Goal: Task Accomplishment & Management: Manage account settings

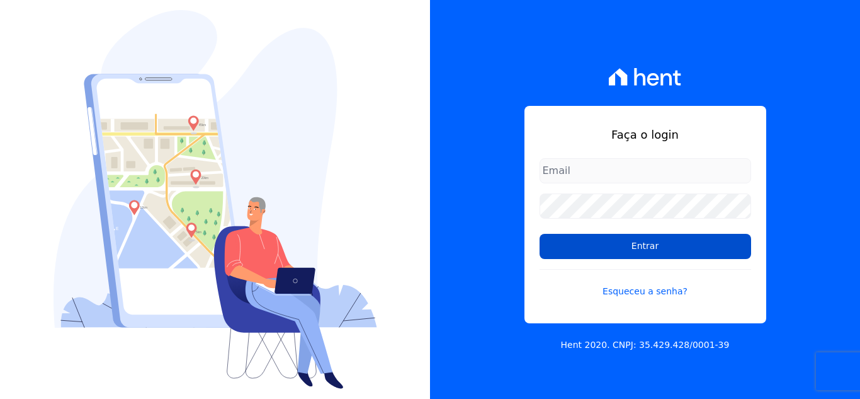
type input "[EMAIL_ADDRESS][DOMAIN_NAME]"
click at [625, 242] on input "Entrar" at bounding box center [646, 246] width 212 height 25
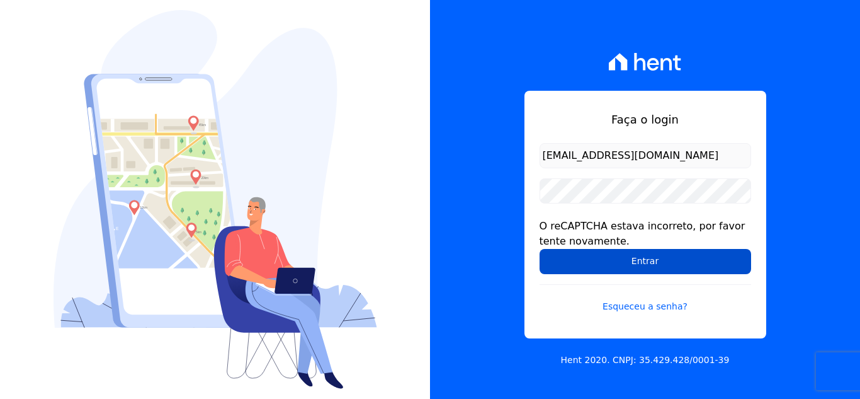
click at [667, 263] on input "Entrar" at bounding box center [646, 261] width 212 height 25
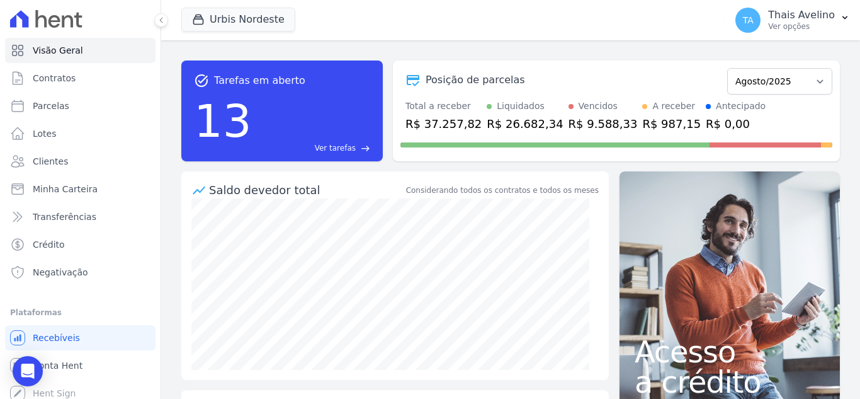
click at [53, 118] on ul "Visão Geral Contratos [GEOGRAPHIC_DATA] Lotes Clientes Minha Carteira Transferê…" at bounding box center [80, 161] width 150 height 247
click at [53, 107] on span "Parcelas" at bounding box center [51, 105] width 37 height 13
select select
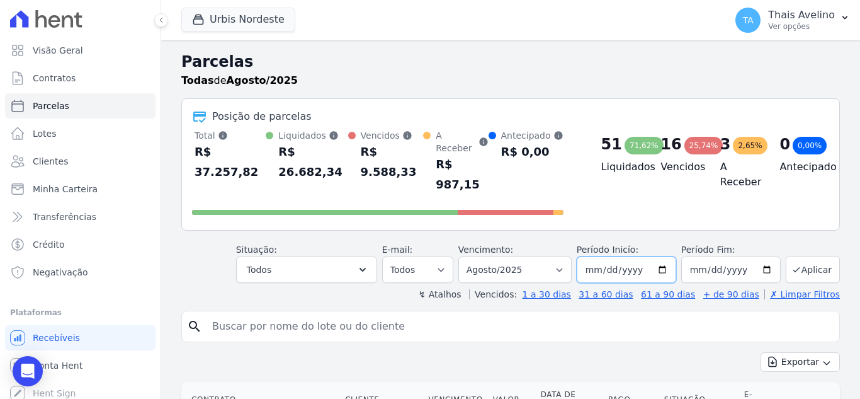
click at [596, 256] on input "2025-08-01" at bounding box center [626, 269] width 99 height 26
type input "[DATE]"
click at [790, 256] on button "Aplicar" at bounding box center [813, 269] width 54 height 27
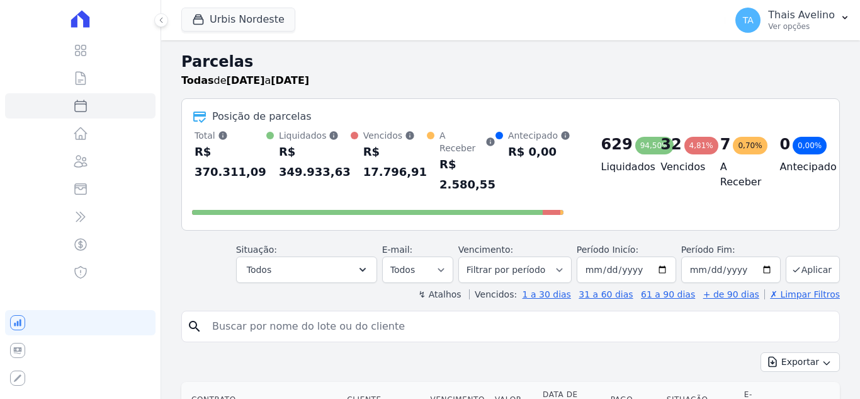
select select
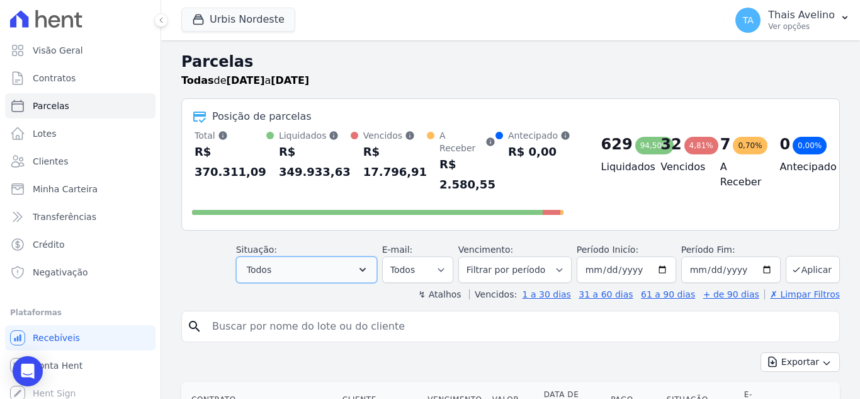
click at [324, 256] on button "Todos" at bounding box center [306, 269] width 141 height 26
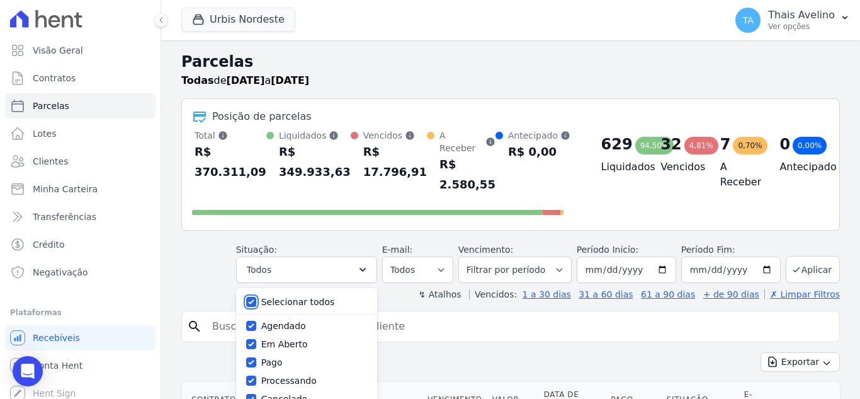
click at [256, 297] on input "Selecionar todos" at bounding box center [251, 302] width 10 height 10
checkbox input "false"
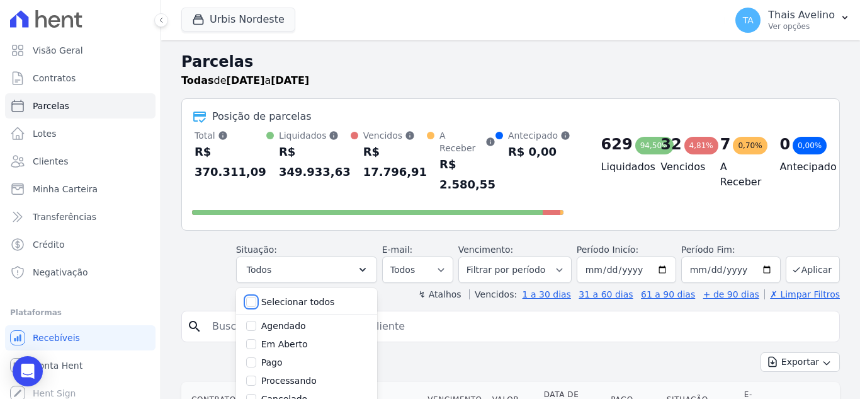
checkbox input "false"
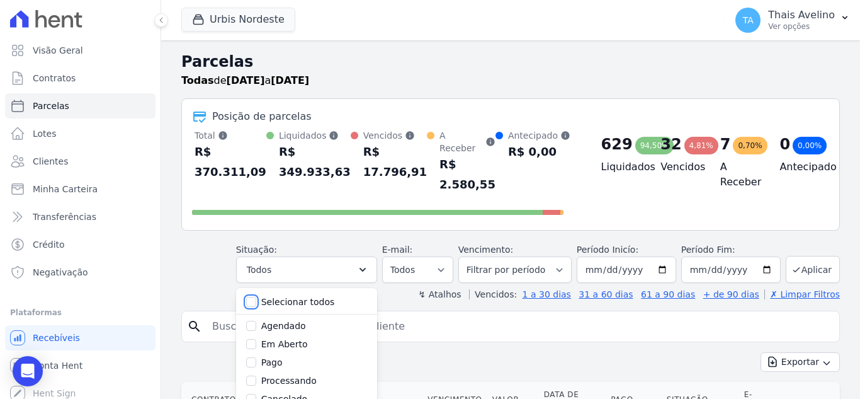
checkbox input "false"
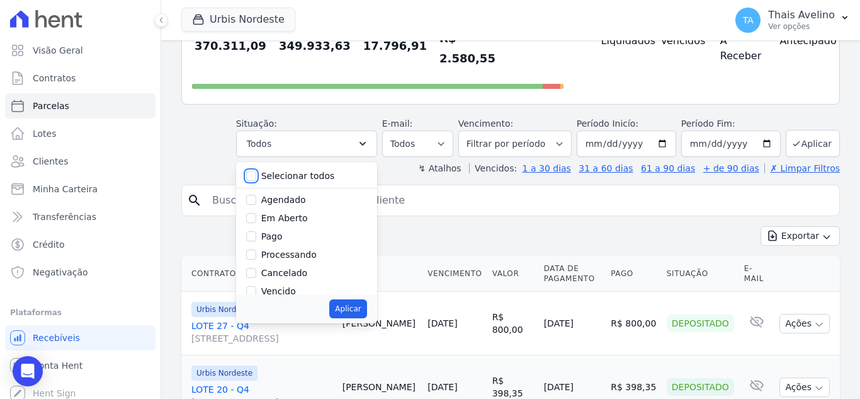
scroll to position [63, 0]
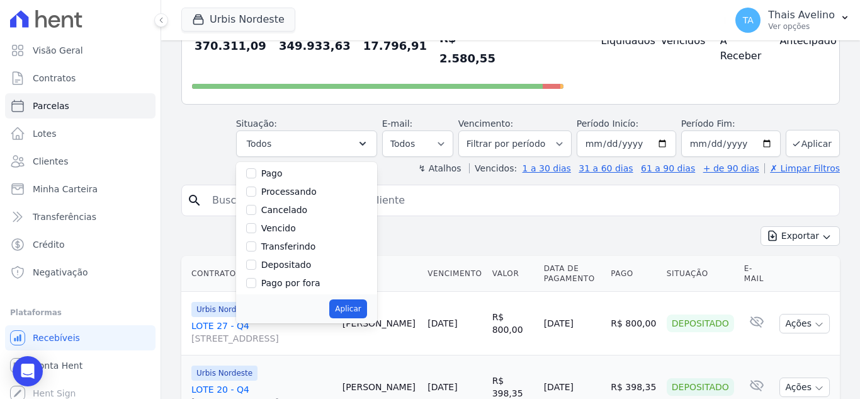
click at [288, 223] on label "Vencido" at bounding box center [278, 228] width 35 height 10
click at [256, 223] on input "Vencido" at bounding box center [251, 228] width 10 height 10
checkbox input "true"
click at [363, 294] on div "Aplicar" at bounding box center [306, 308] width 141 height 29
click at [360, 299] on button "Aplicar" at bounding box center [347, 308] width 37 height 19
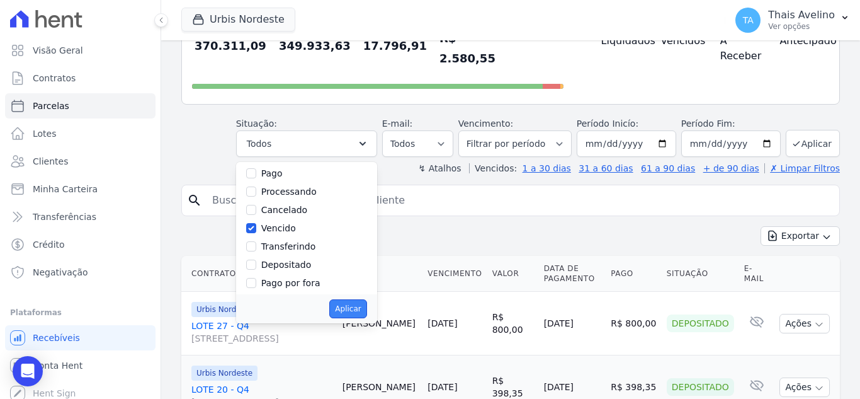
select select "overdue"
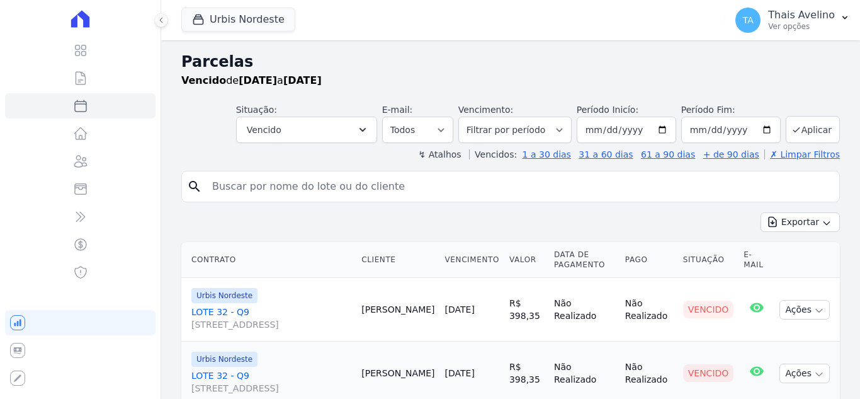
select select
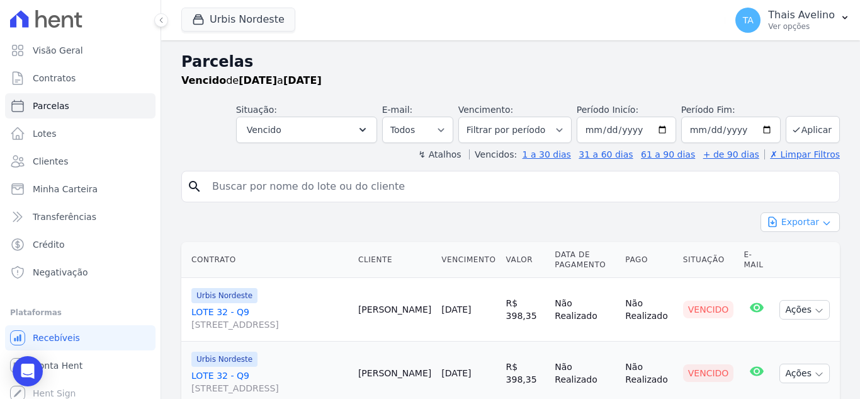
click at [822, 221] on icon "button" at bounding box center [827, 223] width 10 height 10
click at [792, 275] on span "Exportar CSV" at bounding box center [799, 273] width 67 height 13
click at [76, 169] on link "Clientes" at bounding box center [80, 161] width 150 height 25
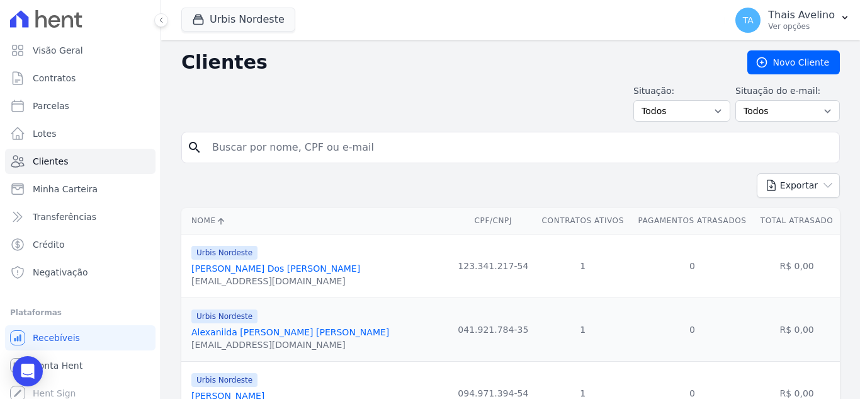
click at [285, 147] on input "search" at bounding box center [520, 147] width 630 height 25
type input "jailson"
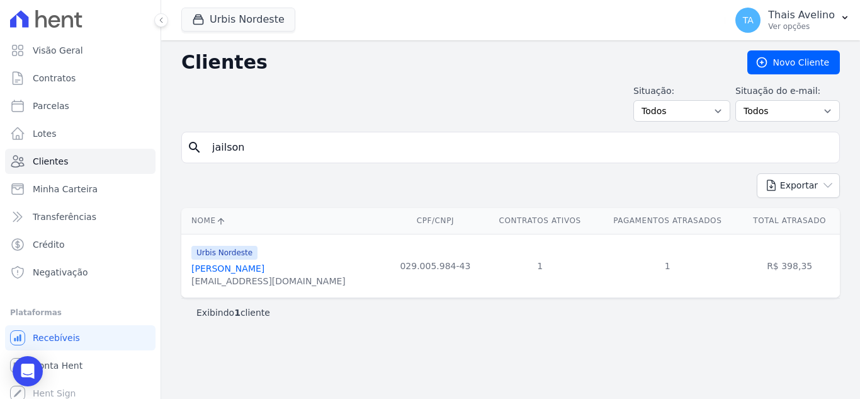
click at [264, 266] on link "Jailson Guedes Da Silva" at bounding box center [227, 268] width 73 height 10
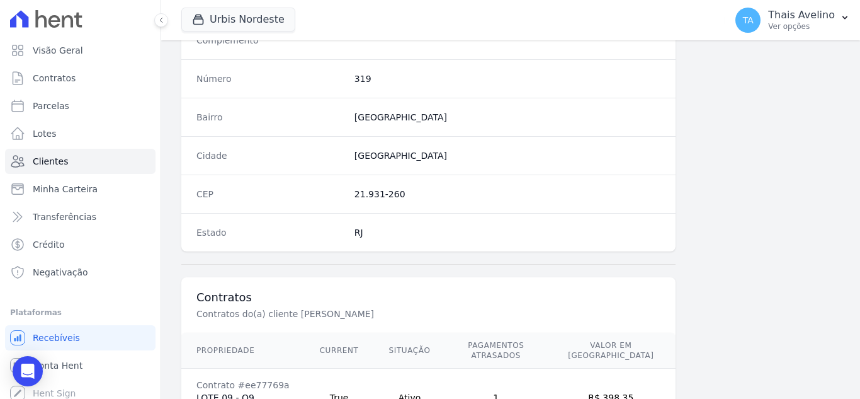
scroll to position [780, 0]
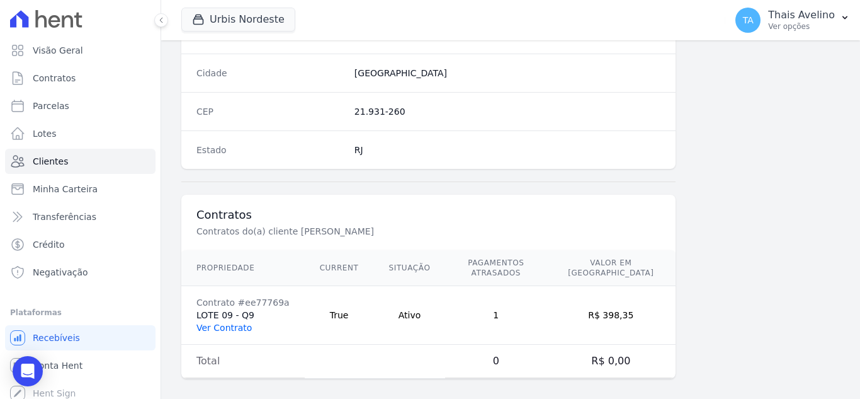
click at [231, 322] on link "Ver Contrato" at bounding box center [223, 327] width 55 height 10
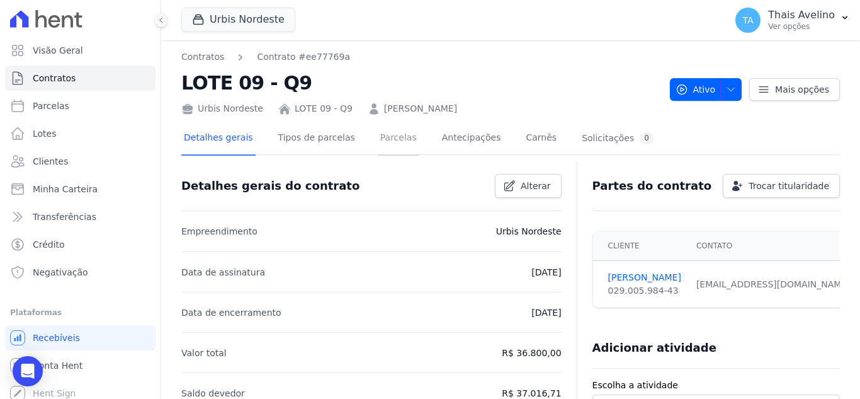
click at [378, 144] on link "Parcelas" at bounding box center [399, 138] width 42 height 33
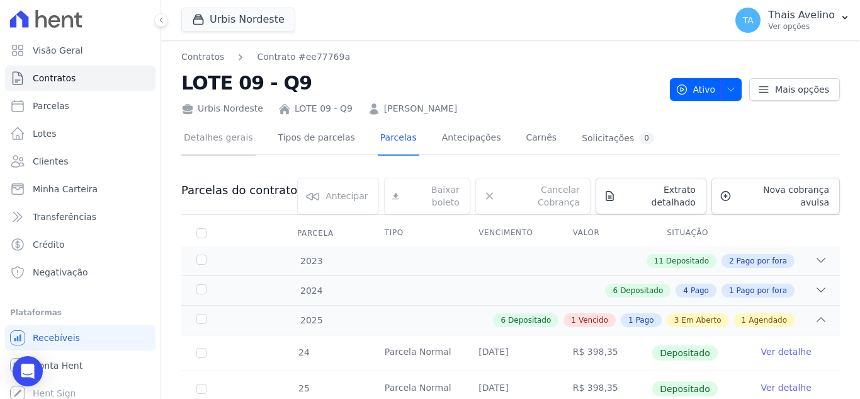
click at [219, 140] on link "Detalhes gerais" at bounding box center [218, 138] width 74 height 33
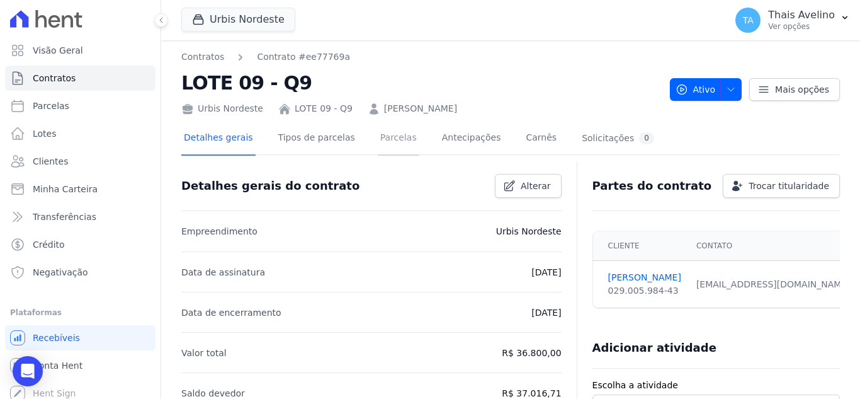
click at [384, 145] on link "Parcelas" at bounding box center [399, 138] width 42 height 33
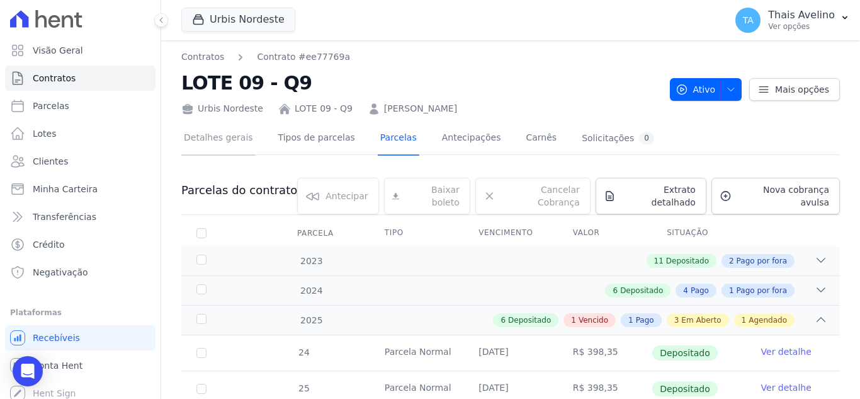
click at [225, 144] on link "Detalhes gerais" at bounding box center [218, 138] width 74 height 33
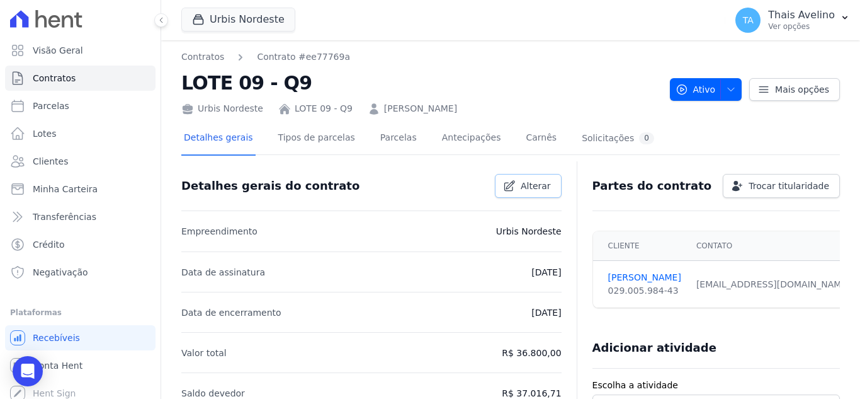
click at [526, 174] on link "Alterar" at bounding box center [528, 186] width 67 height 24
click at [508, 190] on icon at bounding box center [509, 186] width 10 height 10
click at [523, 181] on span "Alterar" at bounding box center [536, 185] width 30 height 13
click at [283, 152] on link "Tipos de parcelas" at bounding box center [317, 138] width 82 height 33
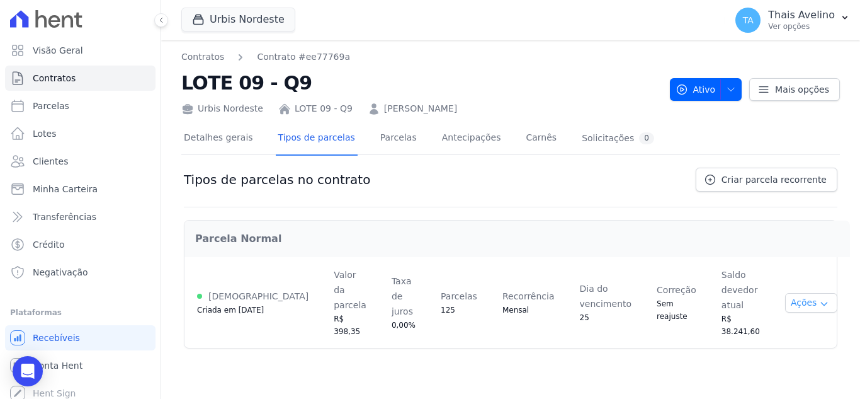
click at [785, 293] on button "Ações" at bounding box center [811, 303] width 53 height 20
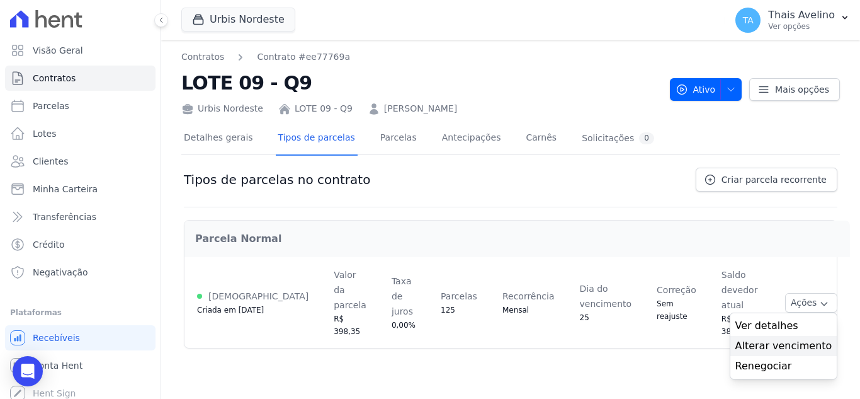
click at [790, 338] on span "Alterar vencimento" at bounding box center [783, 345] width 97 height 15
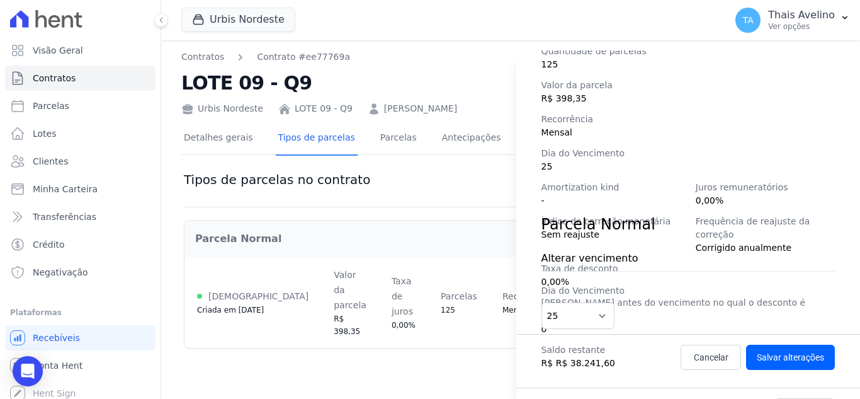
scroll to position [207, 0]
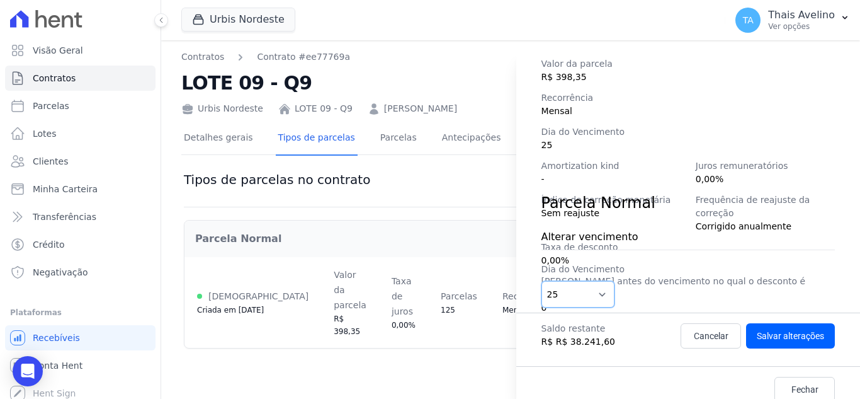
click at [596, 298] on select "1 2 3 4 5 6 7 8 9 10 11 12 13 14 15 16 17 18 19 20 21 22 23 24 25 26 27 28 29 3…" at bounding box center [579, 294] width 74 height 26
select select "15"
click at [542, 281] on select "1 2 3 4 5 6 7 8 9 10 11 12 13 14 15 16 17 18 19 20 21 22 23 24 25 26 27 28 29 3…" at bounding box center [579, 294] width 74 height 26
click at [779, 339] on button "Salvar alterações" at bounding box center [790, 335] width 89 height 25
click at [769, 334] on button "Salvar alterações" at bounding box center [790, 335] width 89 height 25
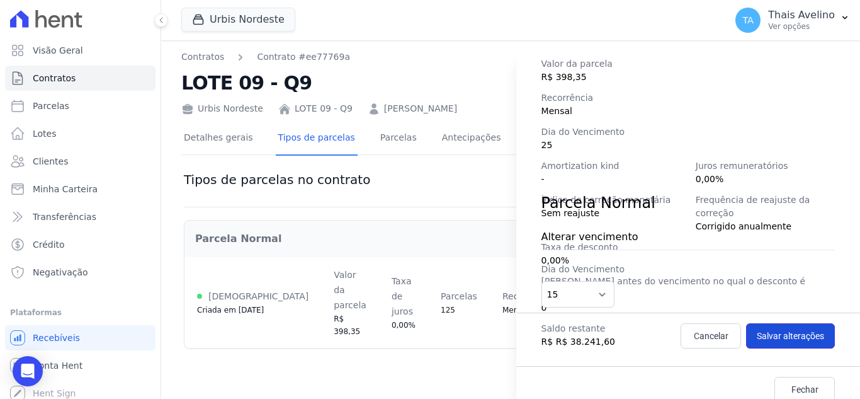
click at [755, 343] on button "Salvar alterações" at bounding box center [790, 335] width 89 height 25
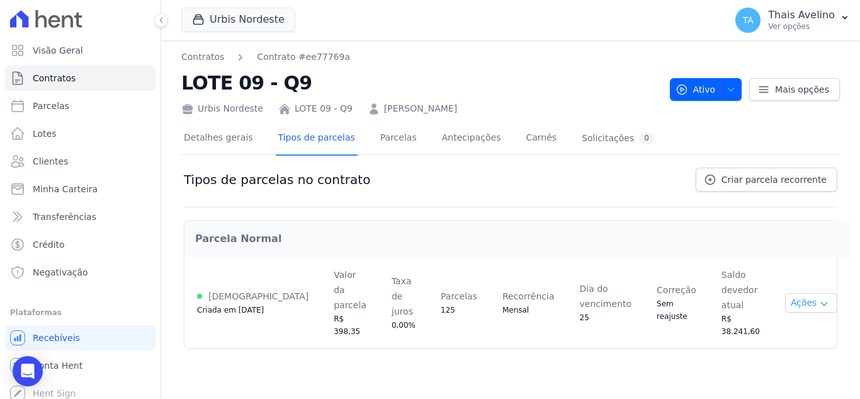
click at [819, 298] on icon "button" at bounding box center [824, 303] width 10 height 10
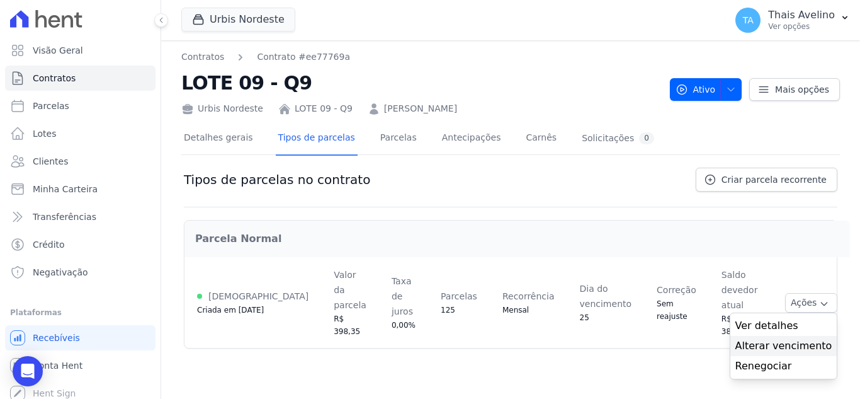
click at [778, 338] on span "Alterar vencimento" at bounding box center [783, 345] width 97 height 15
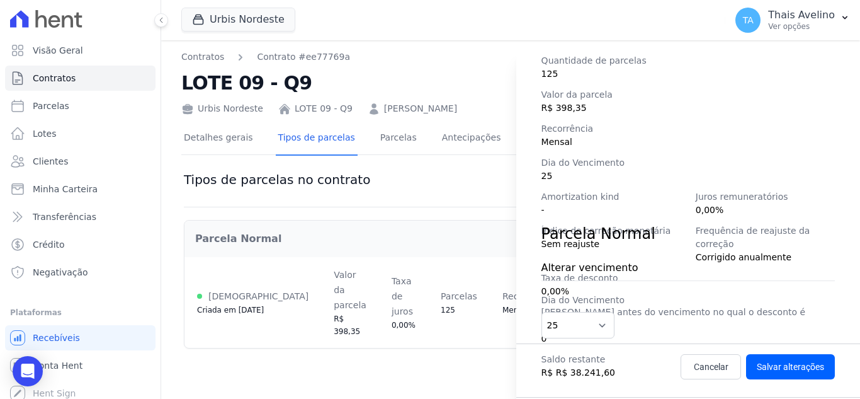
scroll to position [207, 0]
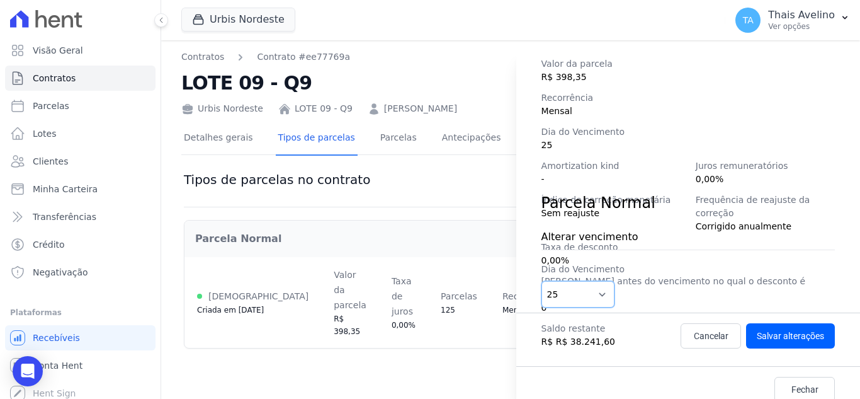
click at [556, 291] on select "1 2 3 4 5 6 7 8 9 10 11 12 13 14 15 16 17 18 19 20 21 22 23 24 25 26 27 28 29 3…" at bounding box center [579, 294] width 74 height 26
select select "15"
click at [542, 281] on select "1 2 3 4 5 6 7 8 9 10 11 12 13 14 15 16 17 18 19 20 21 22 23 24 25 26 27 28 29 3…" at bounding box center [579, 294] width 74 height 26
click at [773, 338] on button "Salvar alterações" at bounding box center [790, 335] width 89 height 25
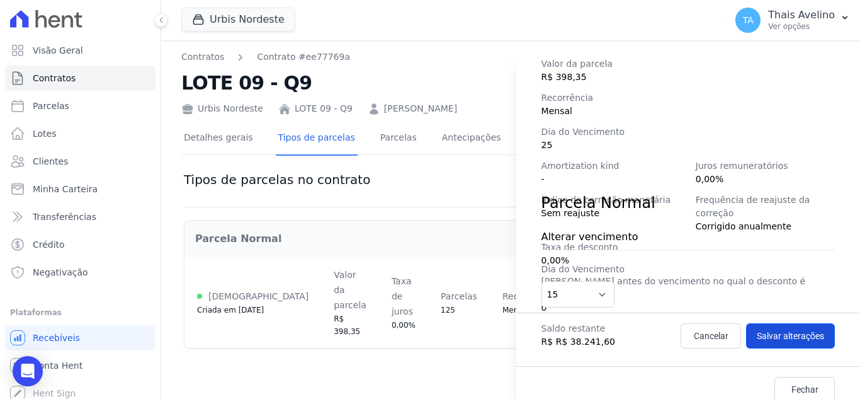
click at [773, 338] on div "Contratos Contrato #ee77769a LOTE 09 - Q9 Urbis Nordeste LOTE 09 - Q9 [PERSON_N…" at bounding box center [510, 219] width 699 height 358
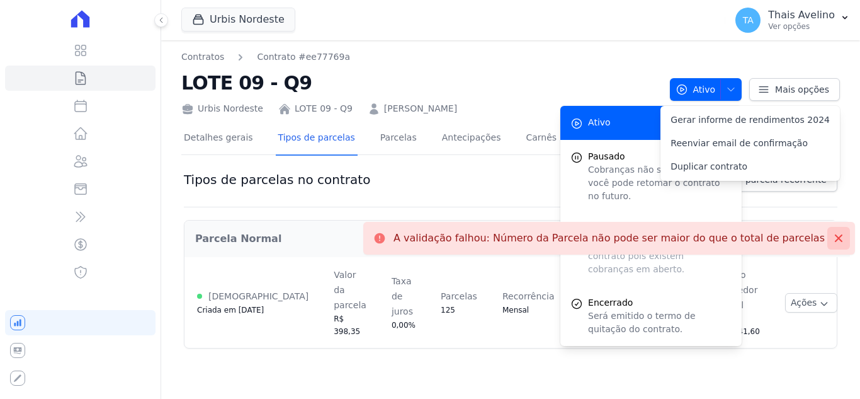
click at [836, 235] on icon at bounding box center [839, 238] width 8 height 8
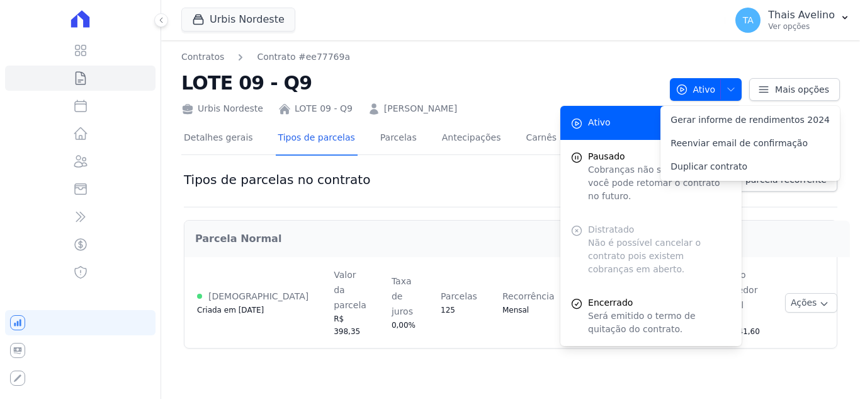
click at [588, 52] on nav "Contratos Contrato #ee77769a" at bounding box center [420, 56] width 479 height 13
click at [383, 142] on link "Parcelas" at bounding box center [399, 138] width 42 height 33
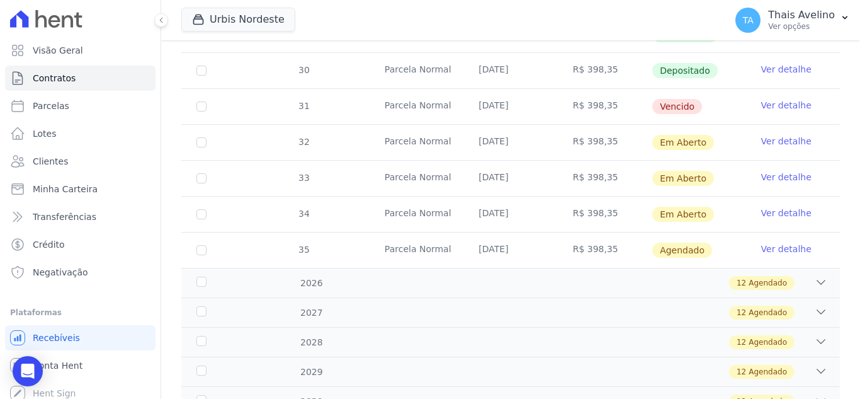
scroll to position [504, 0]
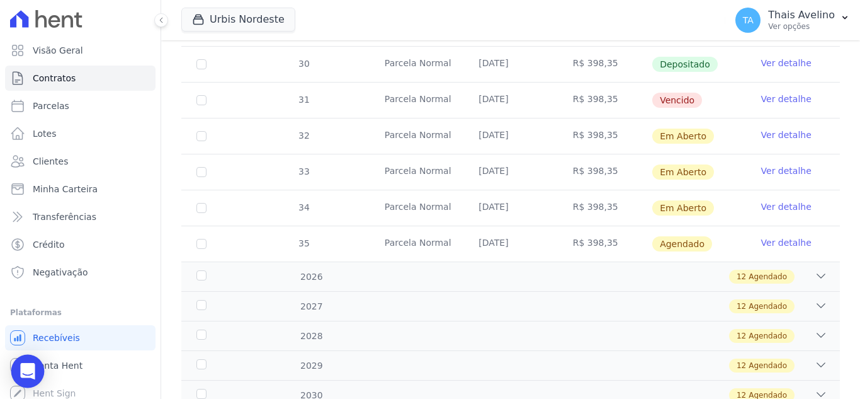
click at [35, 368] on div "Open Intercom Messenger" at bounding box center [27, 371] width 33 height 33
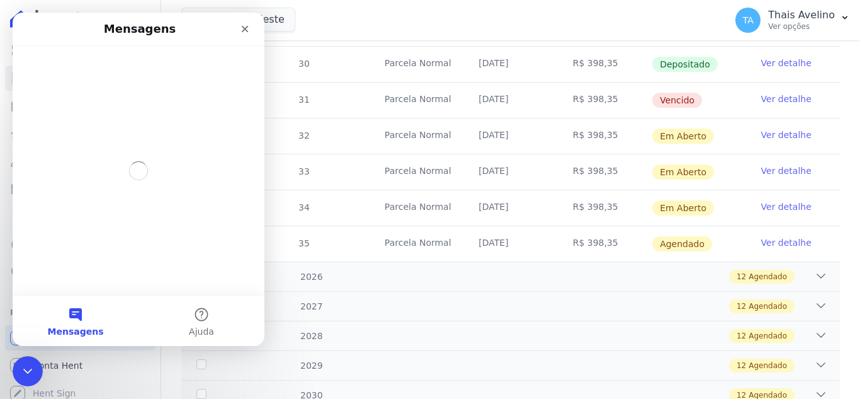
scroll to position [0, 0]
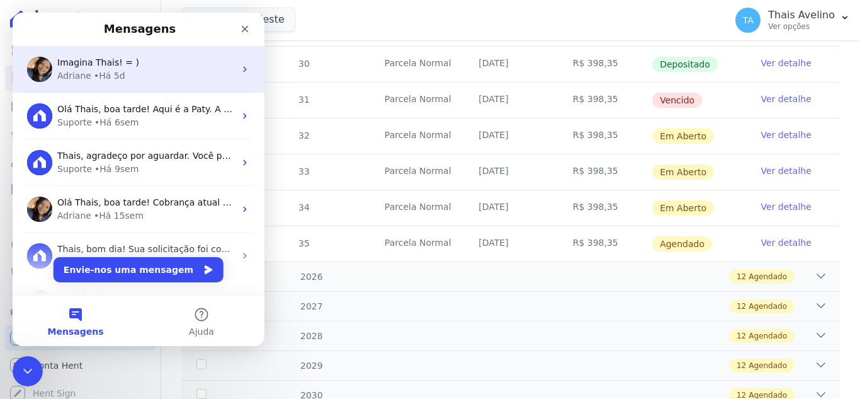
click at [127, 75] on div "Adriane • Há 5d" at bounding box center [146, 75] width 178 height 13
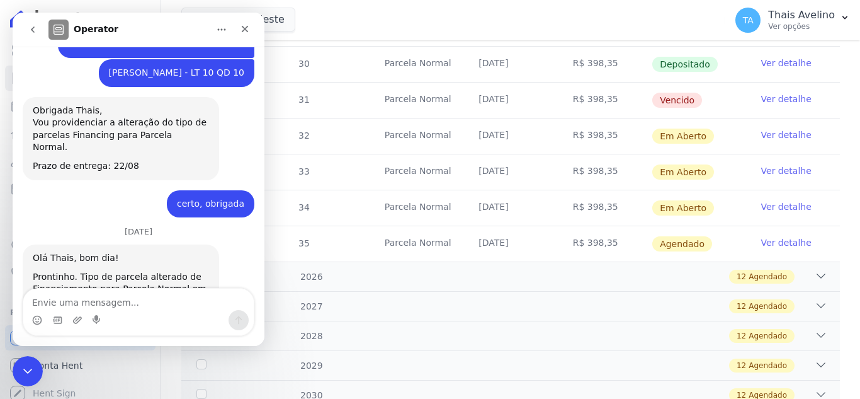
scroll to position [1552, 0]
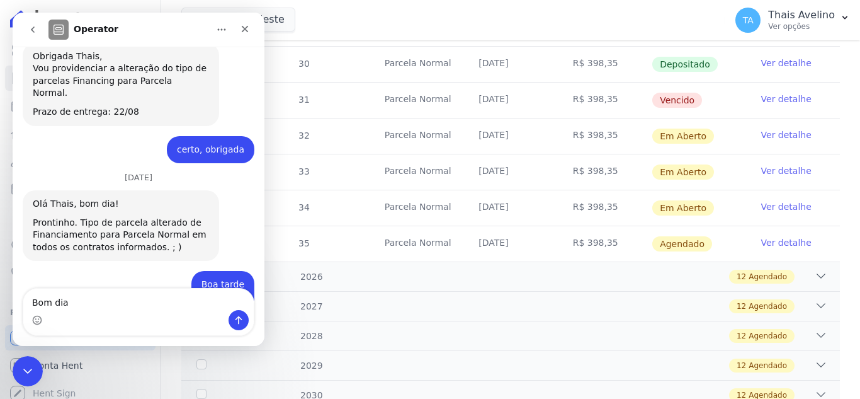
type textarea "Bom dia"
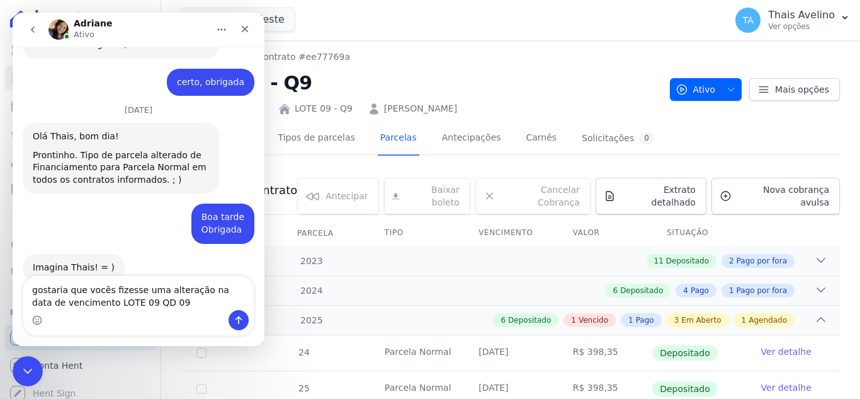
scroll to position [1632, 0]
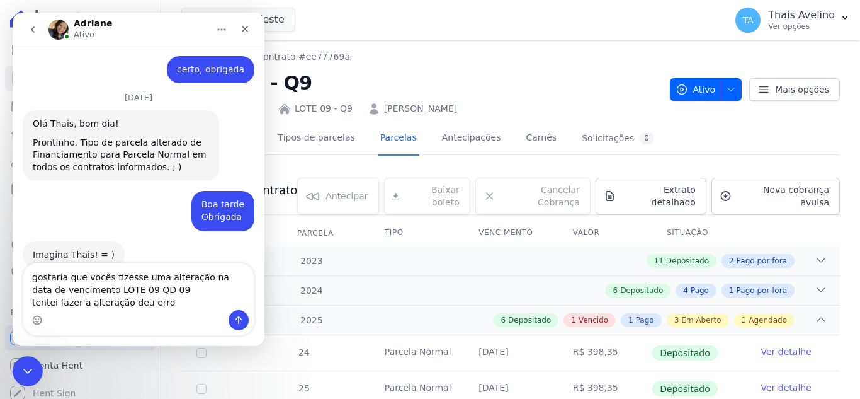
type textarea "gostaria que vocês fizesse uma alteração na data de vencimento LOTE 09 QD 09 te…"
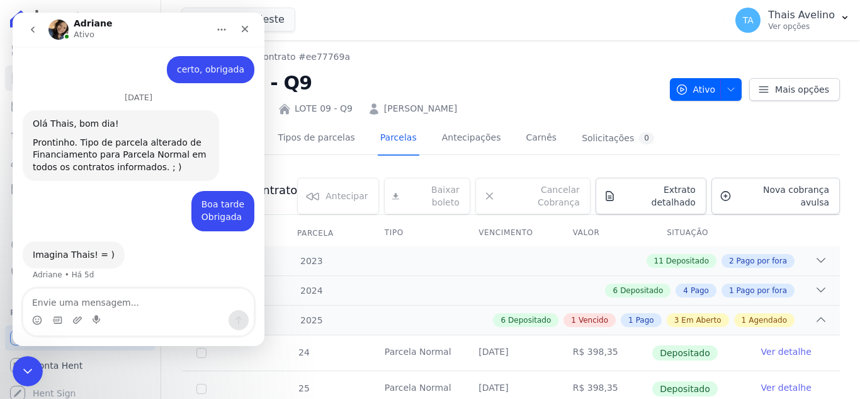
scroll to position [1659, 0]
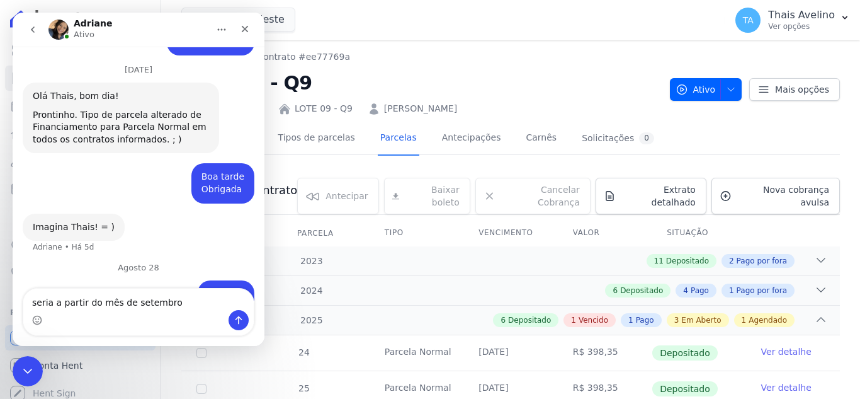
type textarea "seria a partir do mês de setembro"
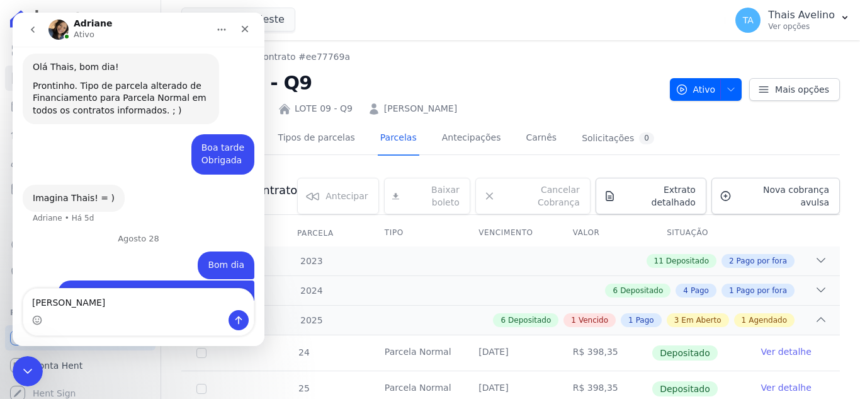
type textarea "Jailson Guedes da silva"
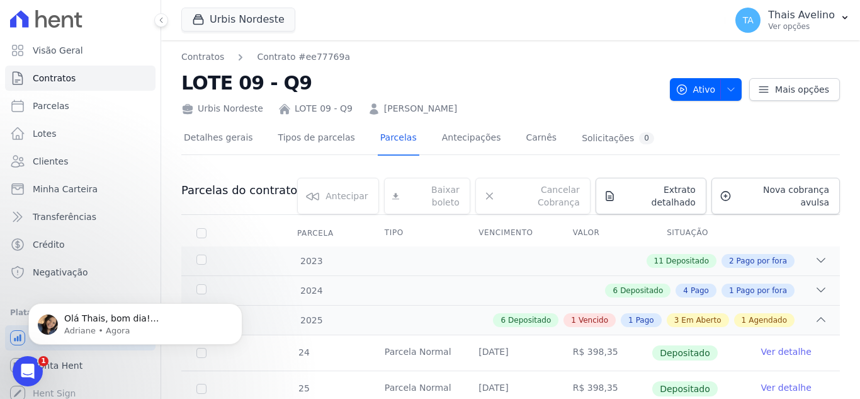
scroll to position [1773, 0]
click at [64, 330] on p "Adriane • Há 3min" at bounding box center [145, 330] width 162 height 11
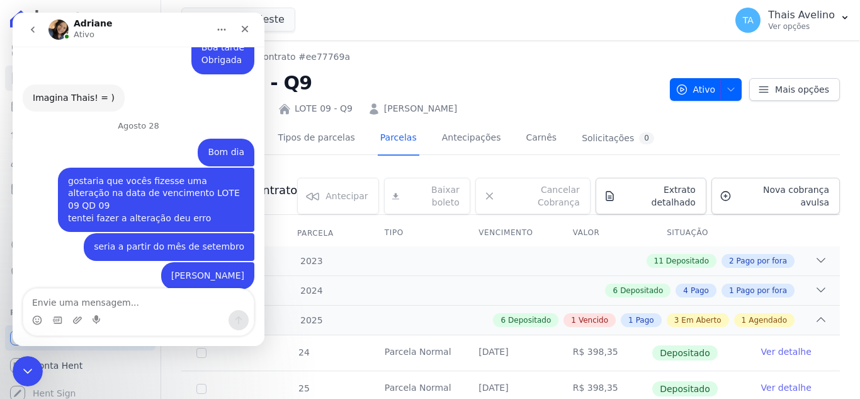
scroll to position [1794, 0]
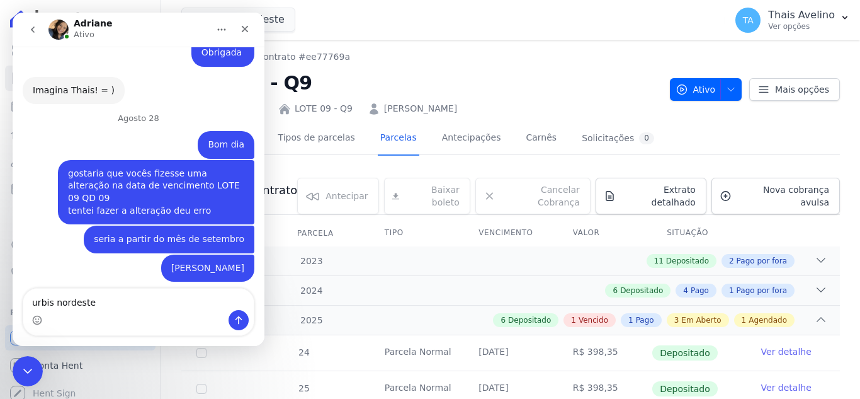
type textarea "urbis nordeste"
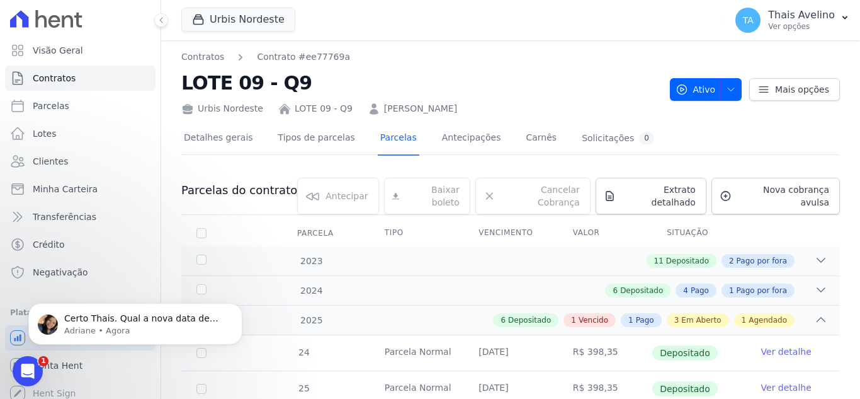
scroll to position [1861, 0]
click at [137, 325] on p "Adriane • Há 1min" at bounding box center [145, 330] width 162 height 11
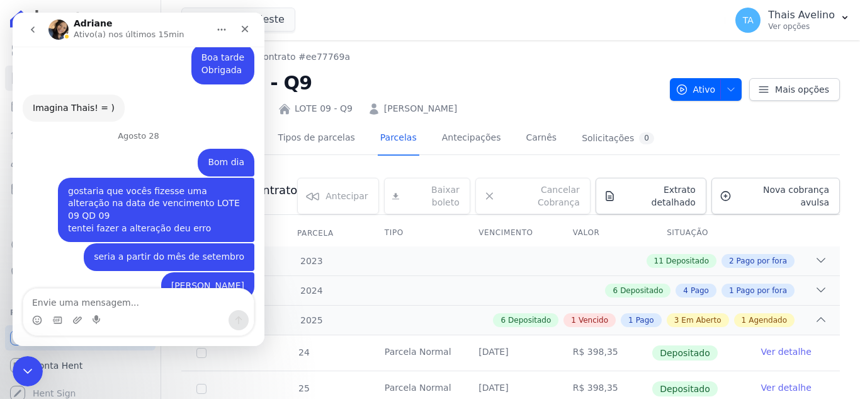
scroll to position [1882, 0]
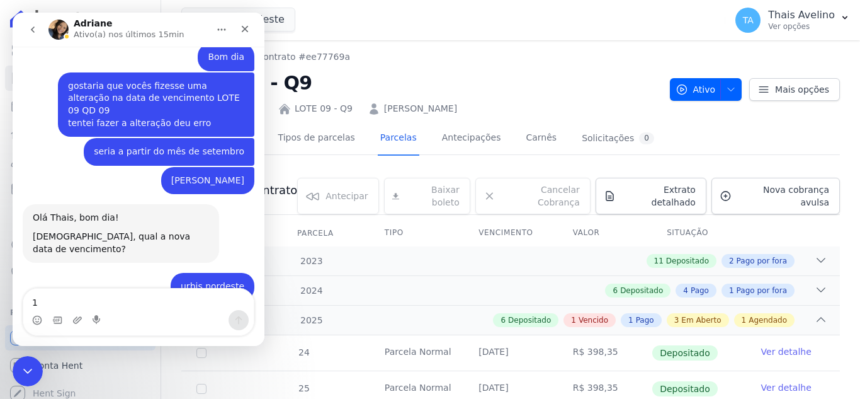
type textarea "15"
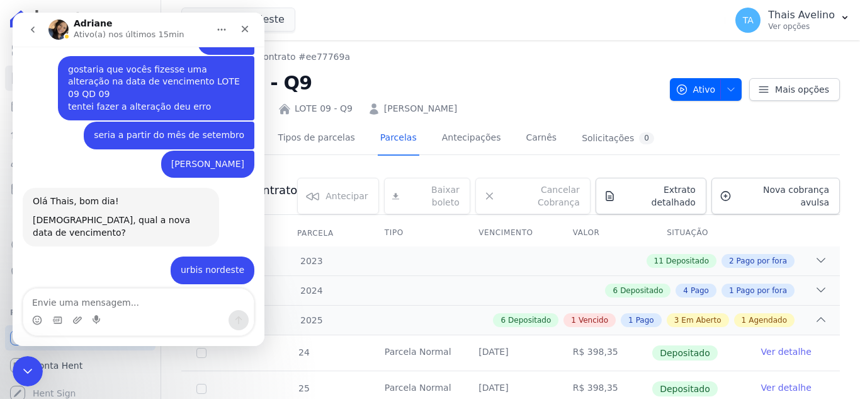
type textarea "s"
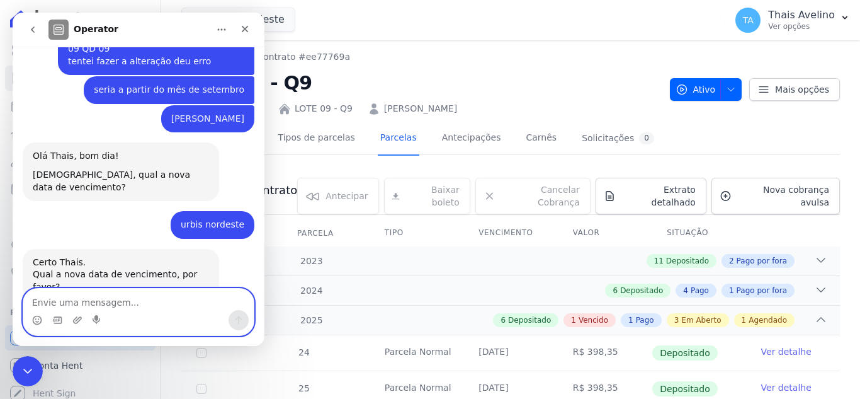
scroll to position [1948, 0]
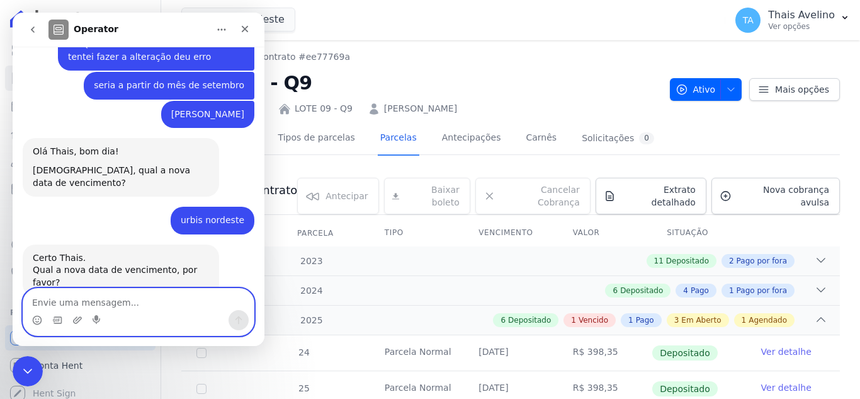
click at [161, 300] on textarea "Envie uma mensagem..." at bounding box center [138, 298] width 230 height 21
type textarea "obrigada"
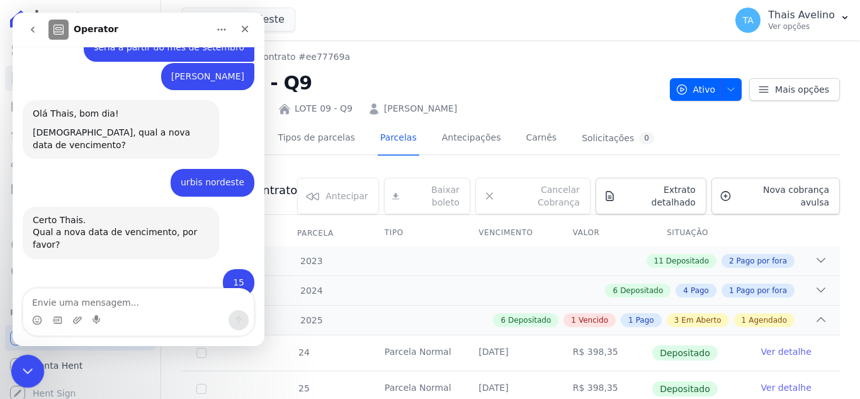
click at [18, 376] on icon "Fechar mensagem da Intercom" at bounding box center [25, 368] width 15 height 15
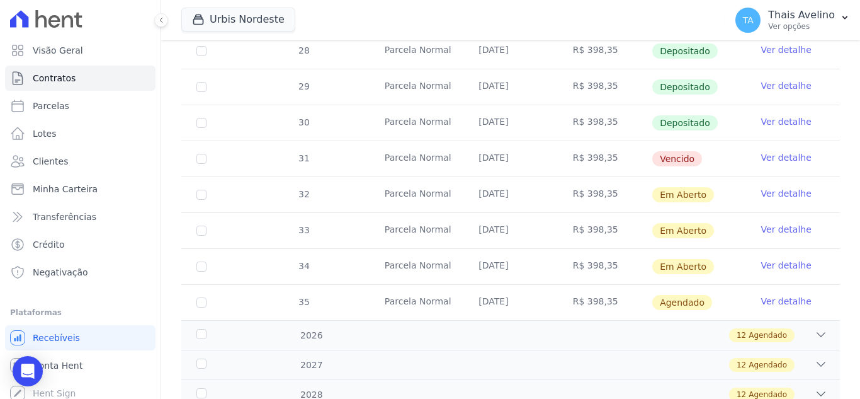
scroll to position [441, 0]
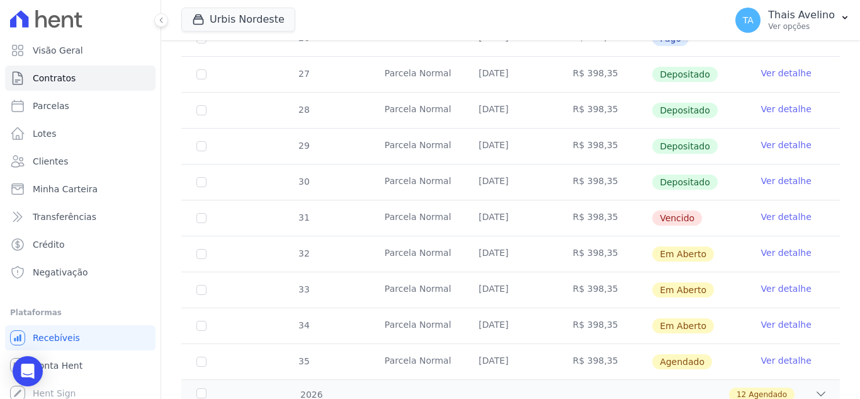
scroll to position [441, 0]
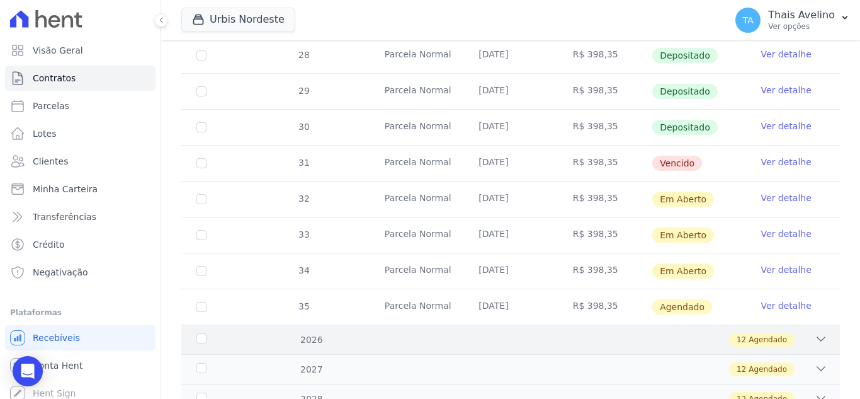
click at [647, 324] on div "2026 12 Agendado" at bounding box center [510, 339] width 659 height 30
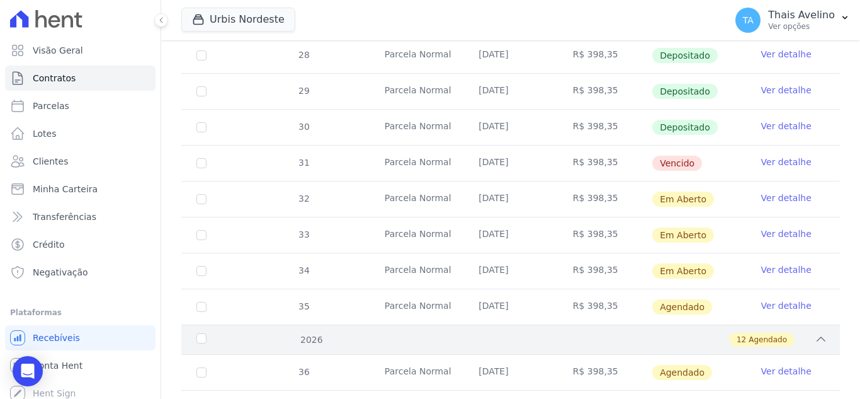
scroll to position [504, 0]
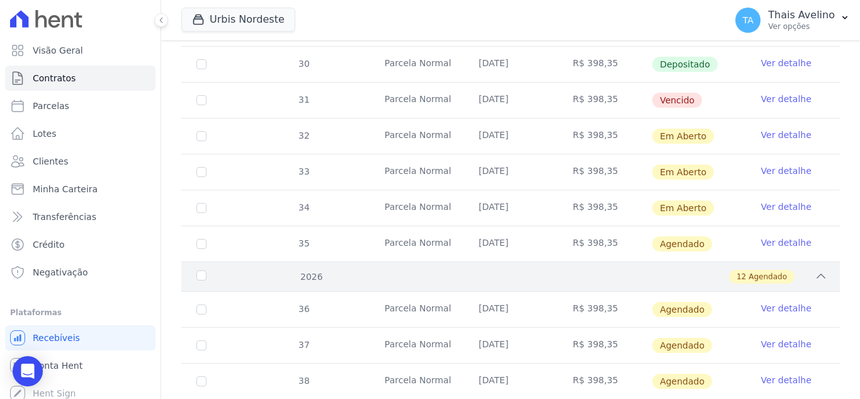
click at [646, 271] on div "12 Agendado" at bounding box center [542, 277] width 569 height 14
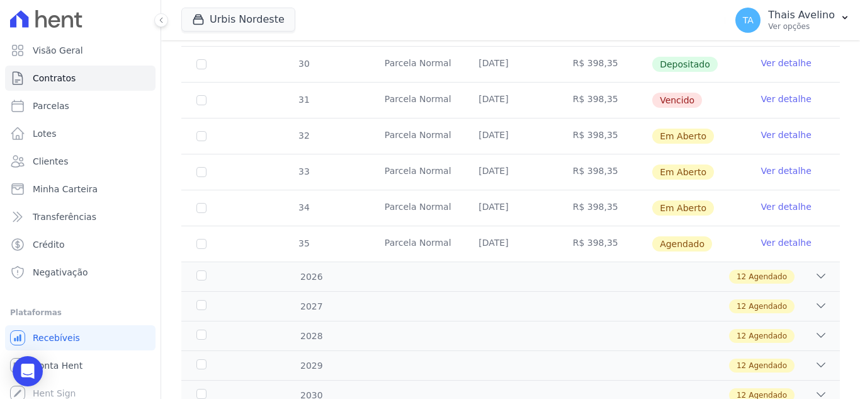
click at [775, 128] on link "Ver detalhe" at bounding box center [786, 134] width 50 height 13
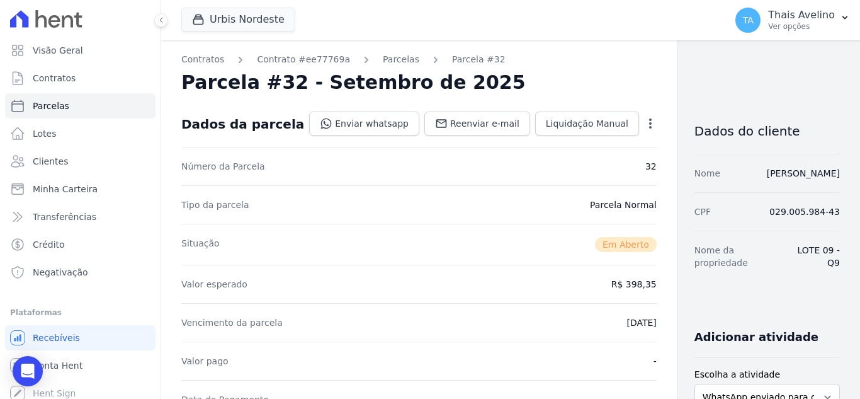
click at [644, 118] on icon "button" at bounding box center [650, 123] width 13 height 13
click at [541, 138] on link "Alterar" at bounding box center [596, 140] width 111 height 23
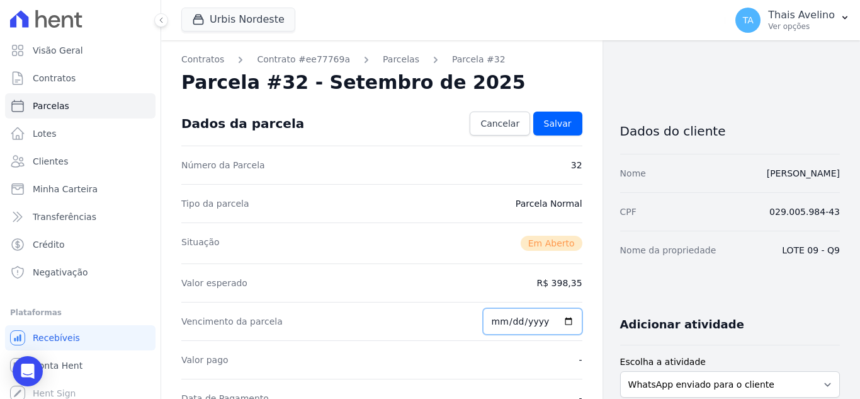
click at [501, 323] on input "2025-09-25" at bounding box center [532, 321] width 99 height 26
type input "2025-09-15"
click at [562, 123] on span "Salvar" at bounding box center [558, 123] width 28 height 13
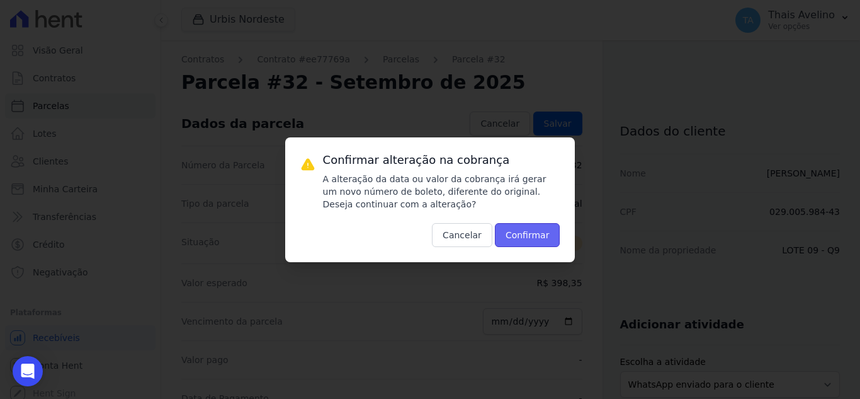
click at [541, 237] on button "Confirmar" at bounding box center [527, 235] width 65 height 24
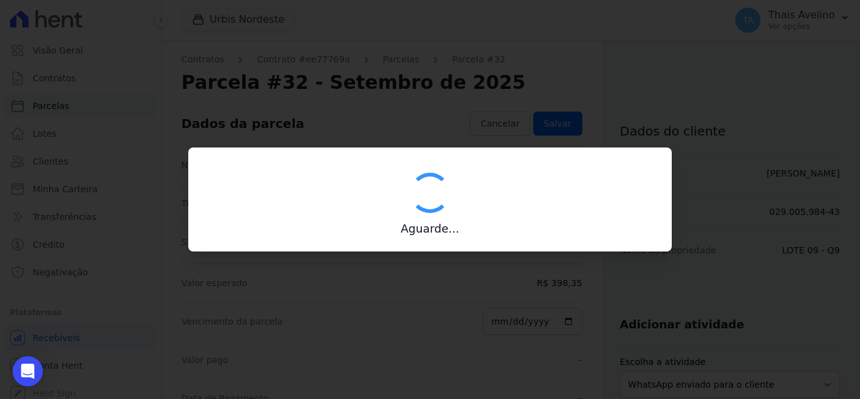
type input "00190000090335103300000634202170612150000039835"
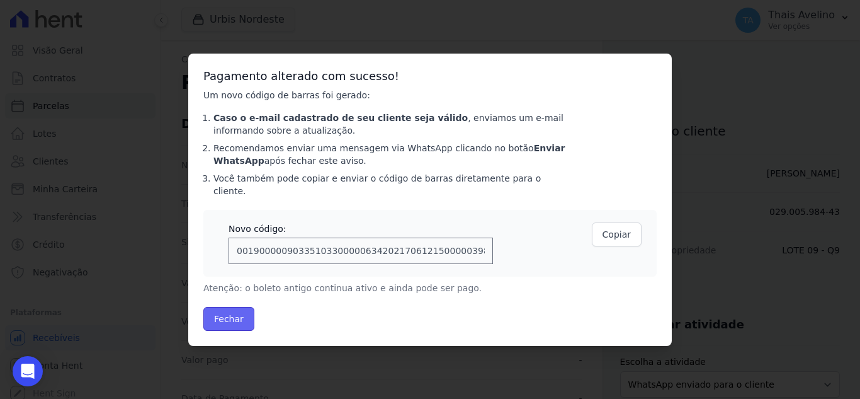
click at [242, 314] on button "Fechar" at bounding box center [228, 319] width 51 height 24
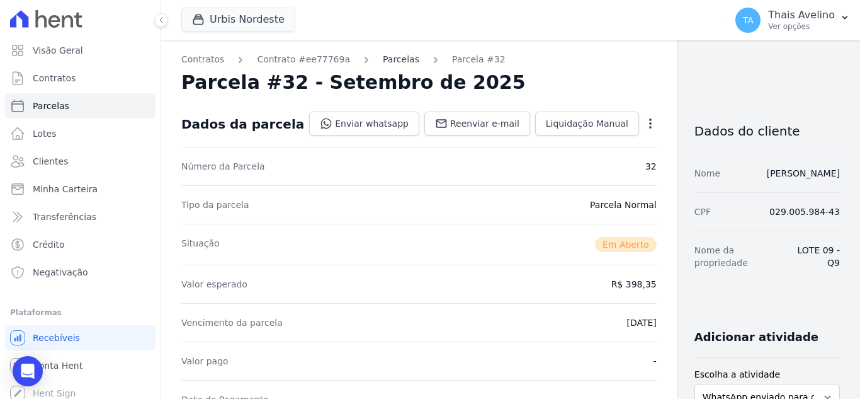
click at [383, 55] on link "Parcelas" at bounding box center [401, 59] width 37 height 13
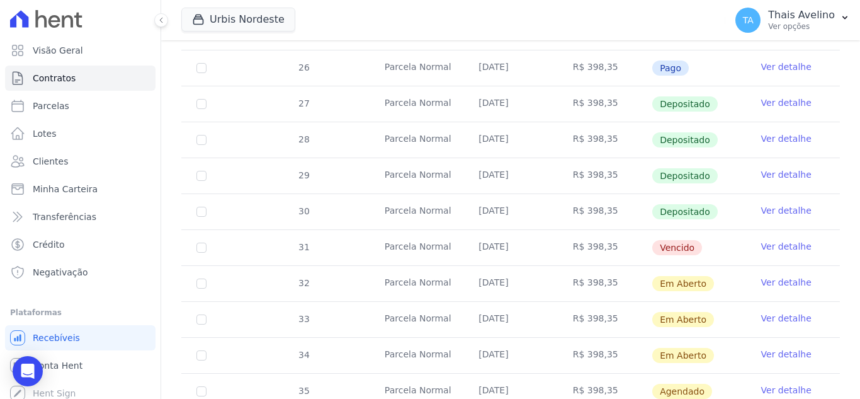
scroll to position [504, 0]
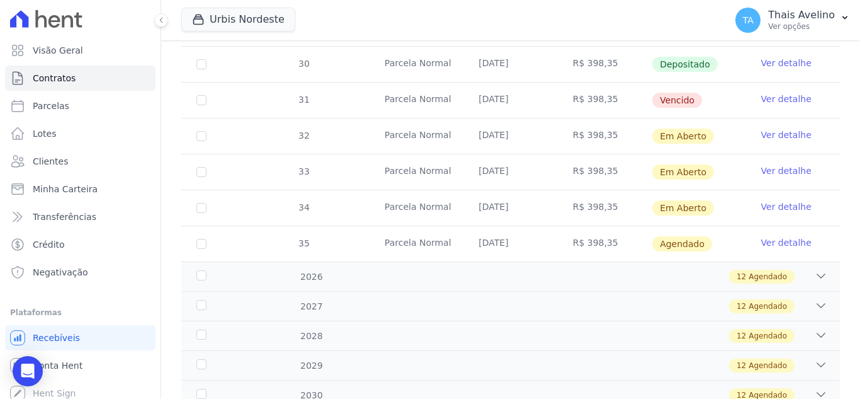
click at [773, 164] on link "Ver detalhe" at bounding box center [786, 170] width 50 height 13
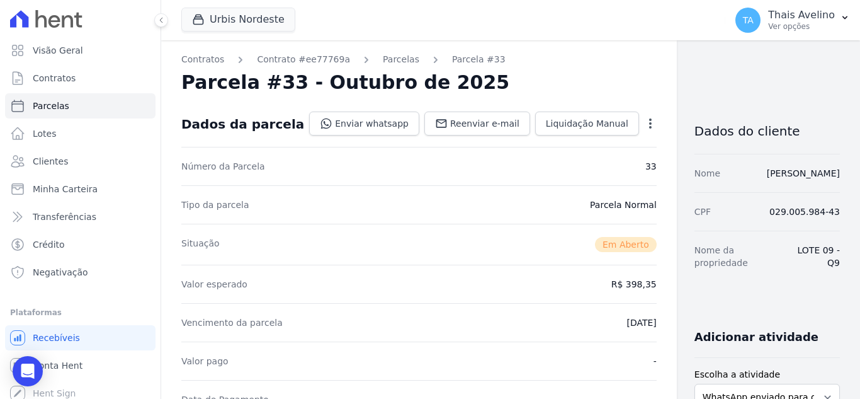
click at [644, 124] on icon "button" at bounding box center [650, 123] width 13 height 13
click at [557, 142] on link "Alterar" at bounding box center [596, 140] width 111 height 23
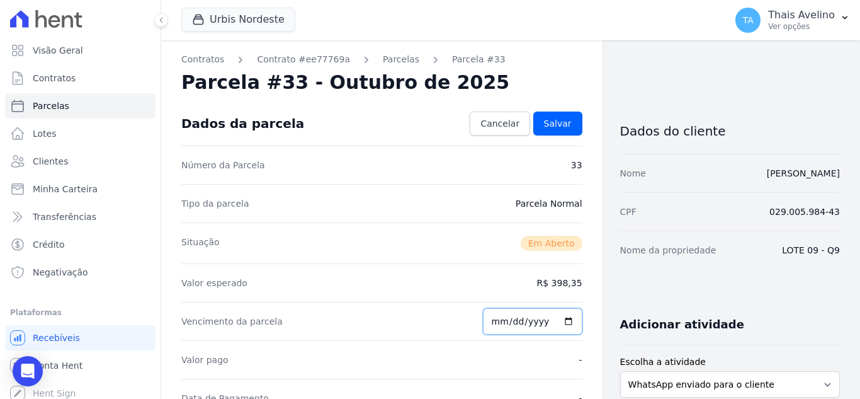
click at [492, 317] on input "2025-10-25" at bounding box center [532, 321] width 99 height 26
type input "2025-10-15"
click at [555, 118] on span "Salvar" at bounding box center [558, 123] width 28 height 13
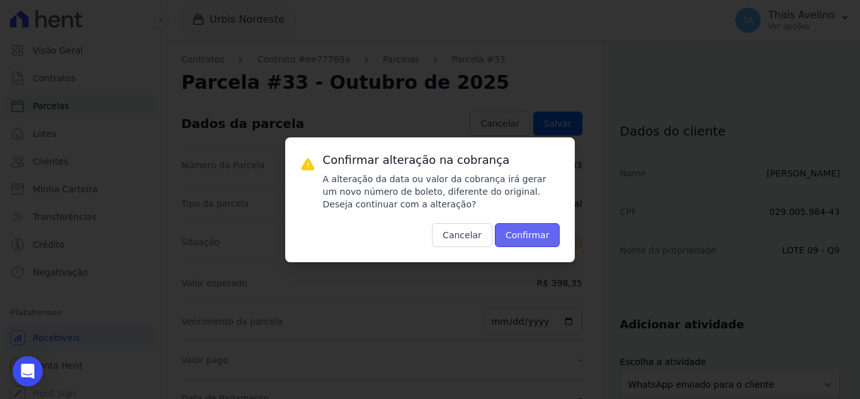
click at [518, 236] on button "Confirmar" at bounding box center [527, 235] width 65 height 24
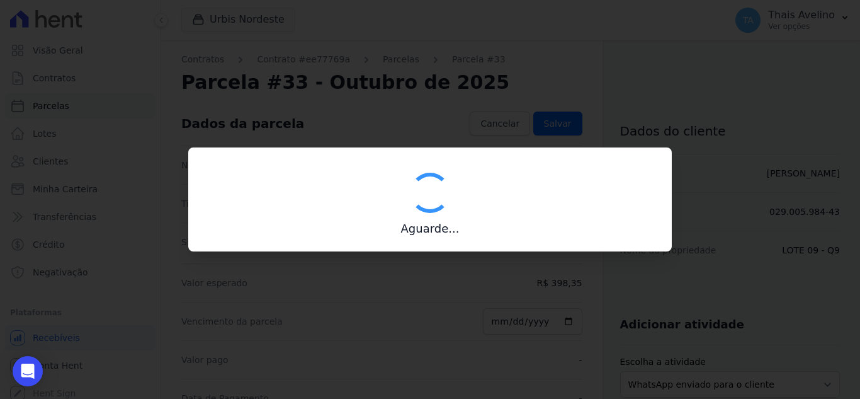
type input "00190000090335103300000634203178612450000039835"
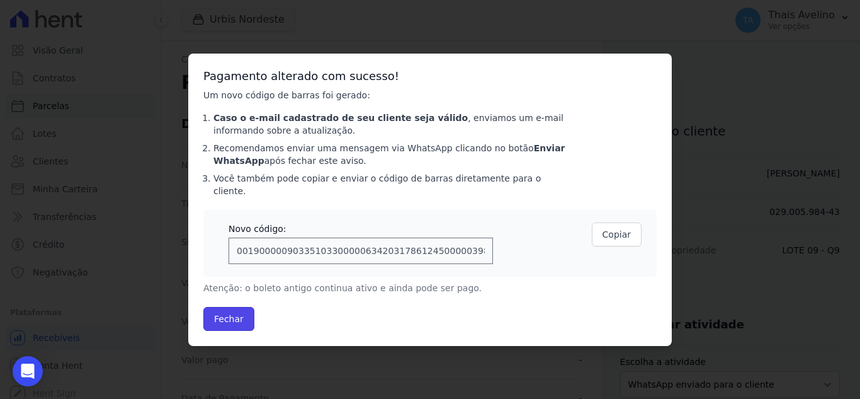
click at [236, 307] on button "Fechar" at bounding box center [228, 319] width 51 height 24
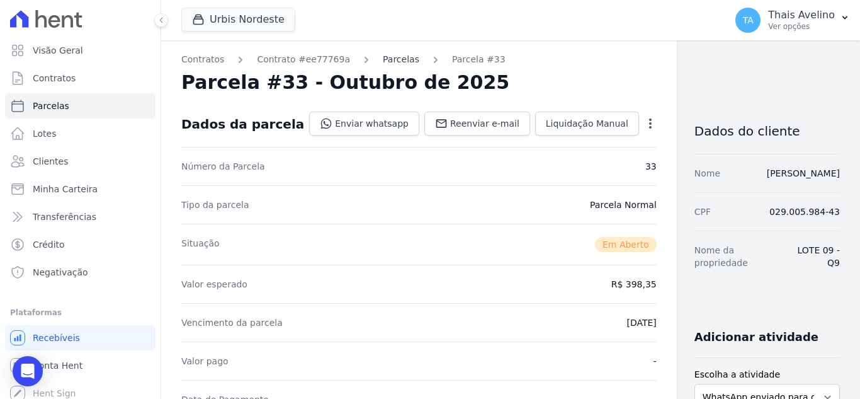
click at [390, 65] on link "Parcelas" at bounding box center [401, 59] width 37 height 13
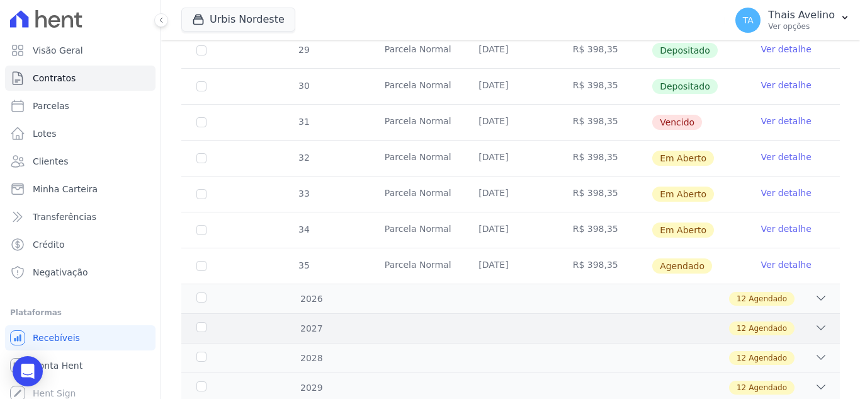
scroll to position [504, 0]
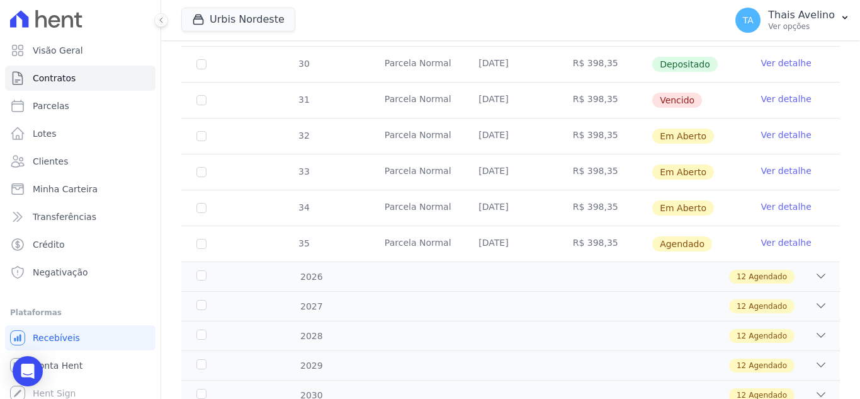
click at [782, 200] on link "Ver detalhe" at bounding box center [786, 206] width 50 height 13
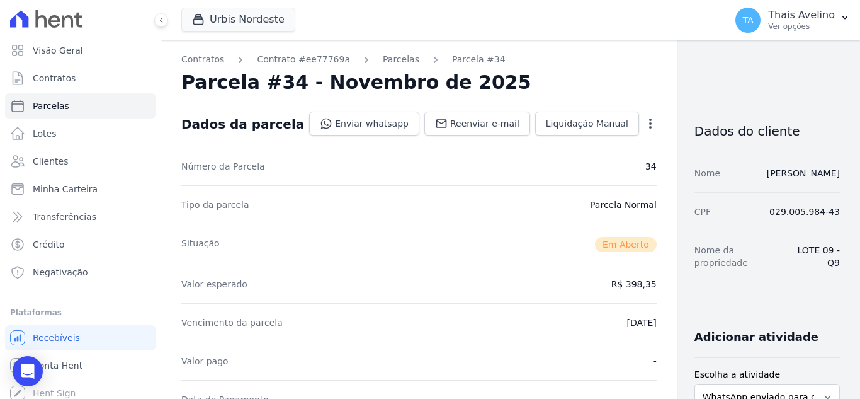
click at [649, 127] on icon "button" at bounding box center [650, 123] width 3 height 10
click at [552, 139] on link "Alterar" at bounding box center [596, 140] width 111 height 23
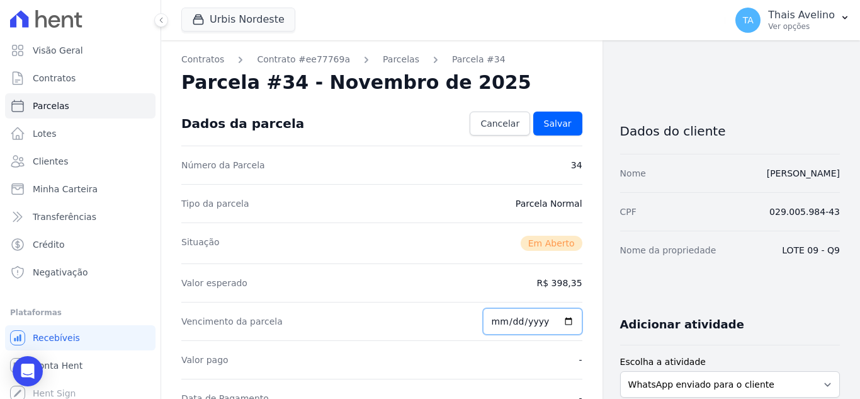
click at [504, 322] on input "[DATE]" at bounding box center [532, 321] width 99 height 26
type input "[DATE]"
drag, startPoint x: 489, startPoint y: 239, endPoint x: 508, endPoint y: 176, distance: 65.1
click at [493, 226] on div "Situação Em [GEOGRAPHIC_DATA]" at bounding box center [381, 242] width 401 height 41
click at [549, 115] on link "Salvar" at bounding box center [557, 123] width 49 height 24
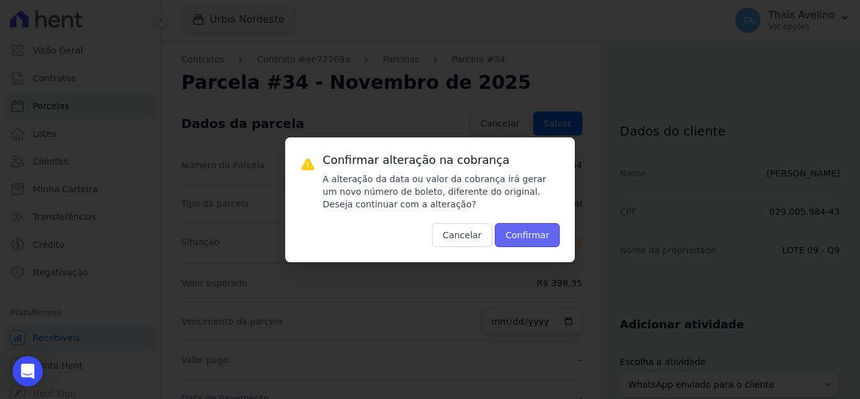
click at [523, 232] on button "Confirmar" at bounding box center [527, 235] width 65 height 24
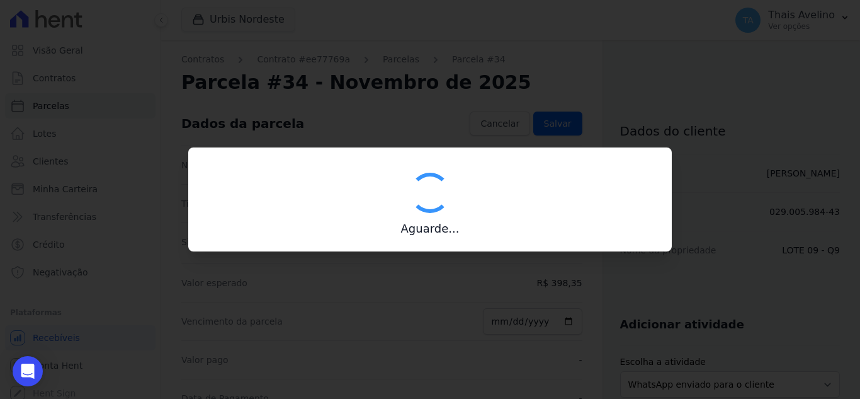
type input "00190000090335103300000634204176112760000039835"
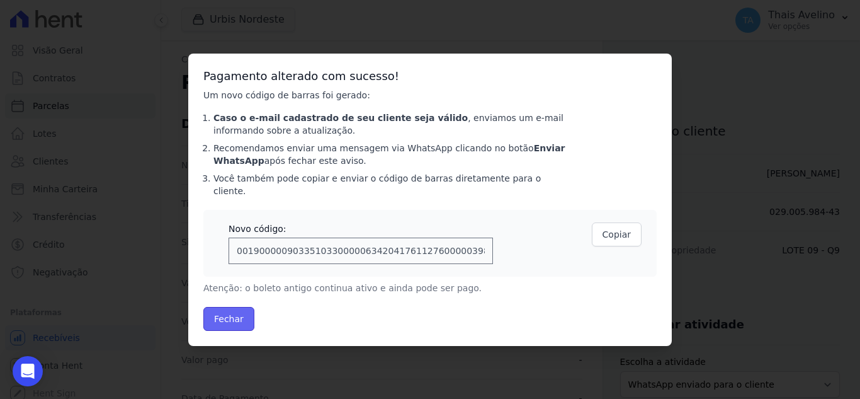
click at [239, 318] on button "Fechar" at bounding box center [228, 319] width 51 height 24
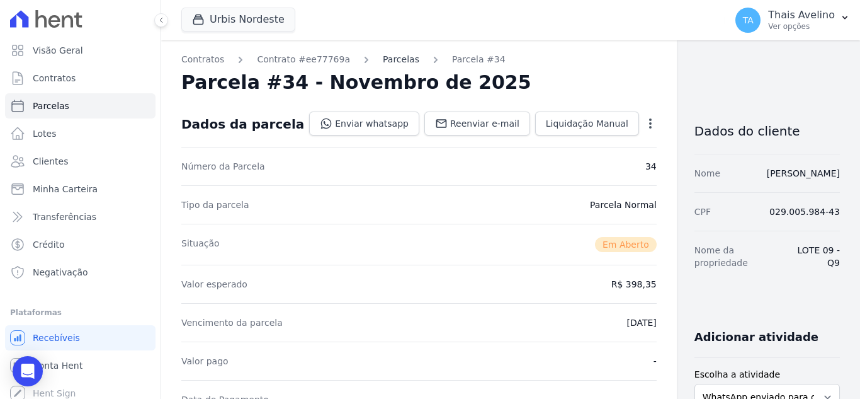
click at [385, 56] on link "Parcelas" at bounding box center [401, 59] width 37 height 13
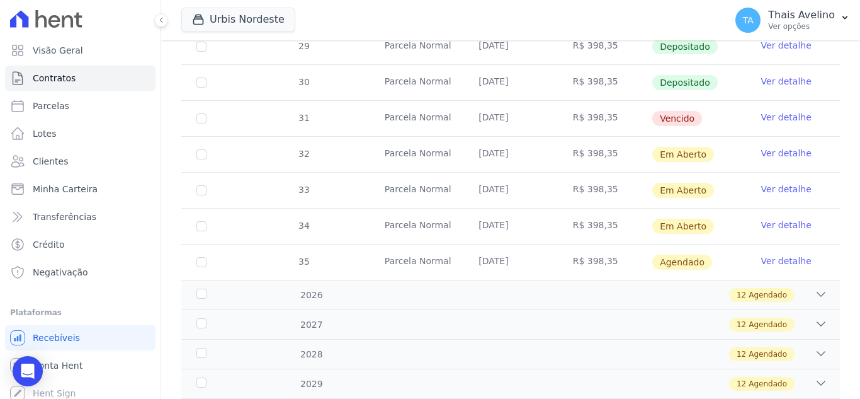
scroll to position [504, 0]
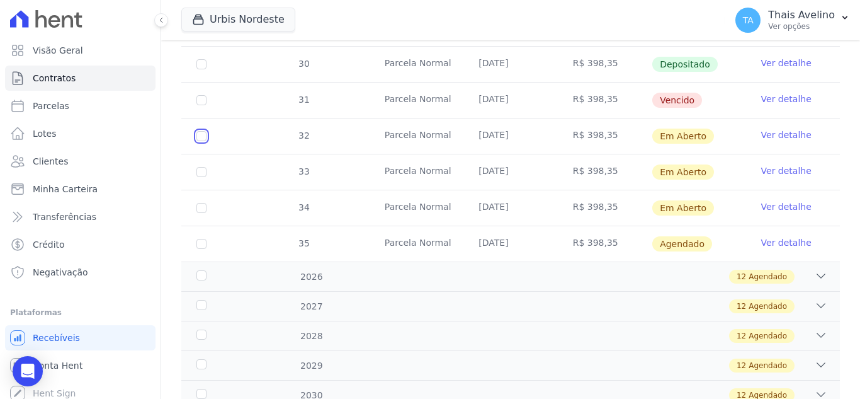
click at [201, 131] on input "checkbox" at bounding box center [201, 136] width 10 height 10
checkbox input "true"
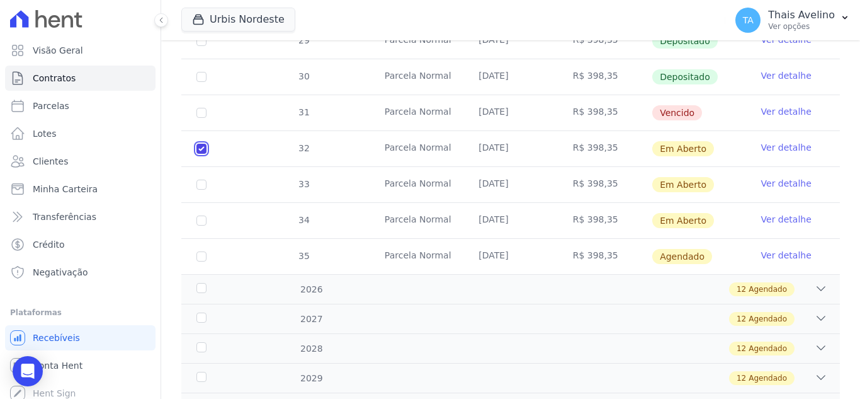
scroll to position [514, 0]
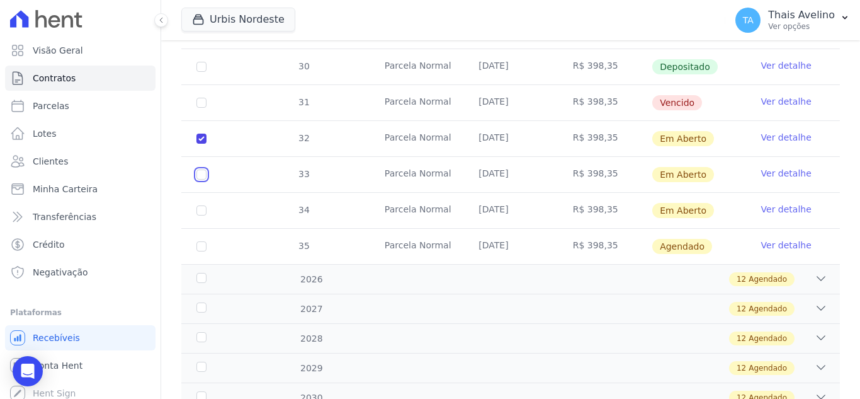
drag, startPoint x: 204, startPoint y: 166, endPoint x: 199, endPoint y: 185, distance: 19.6
click at [203, 169] on input "checkbox" at bounding box center [201, 174] width 10 height 10
checkbox input "true"
click at [198, 205] on input "checkbox" at bounding box center [201, 210] width 10 height 10
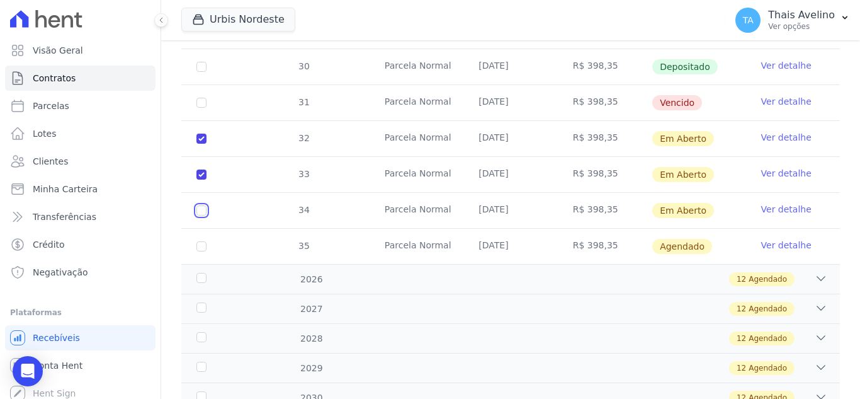
checkbox input "true"
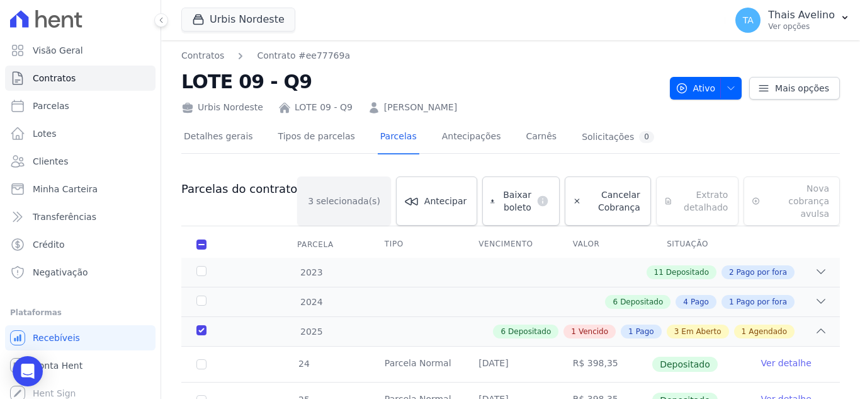
scroll to position [0, 0]
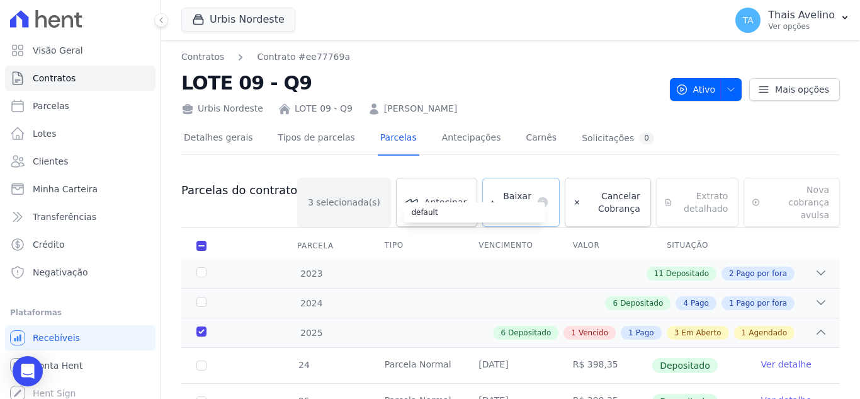
click at [495, 202] on div "default" at bounding box center [474, 212] width 141 height 20
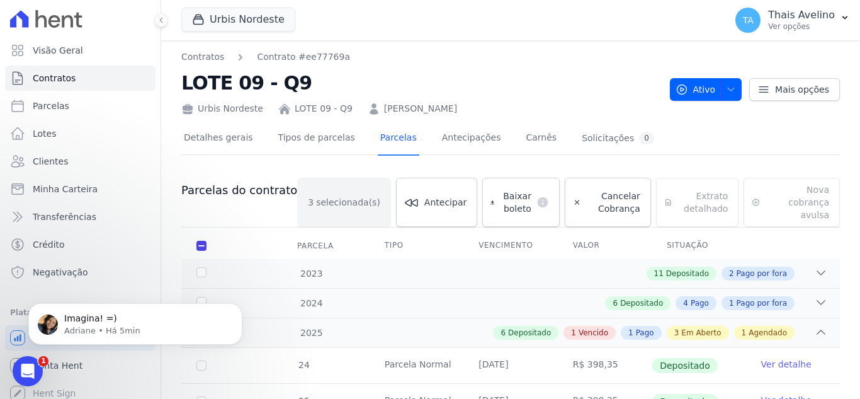
click at [479, 85] on h2 "LOTE 09 - Q9" at bounding box center [420, 83] width 479 height 28
click at [239, 309] on icon "Dismiss notification" at bounding box center [239, 306] width 7 height 7
